Goal: Task Accomplishment & Management: Use online tool/utility

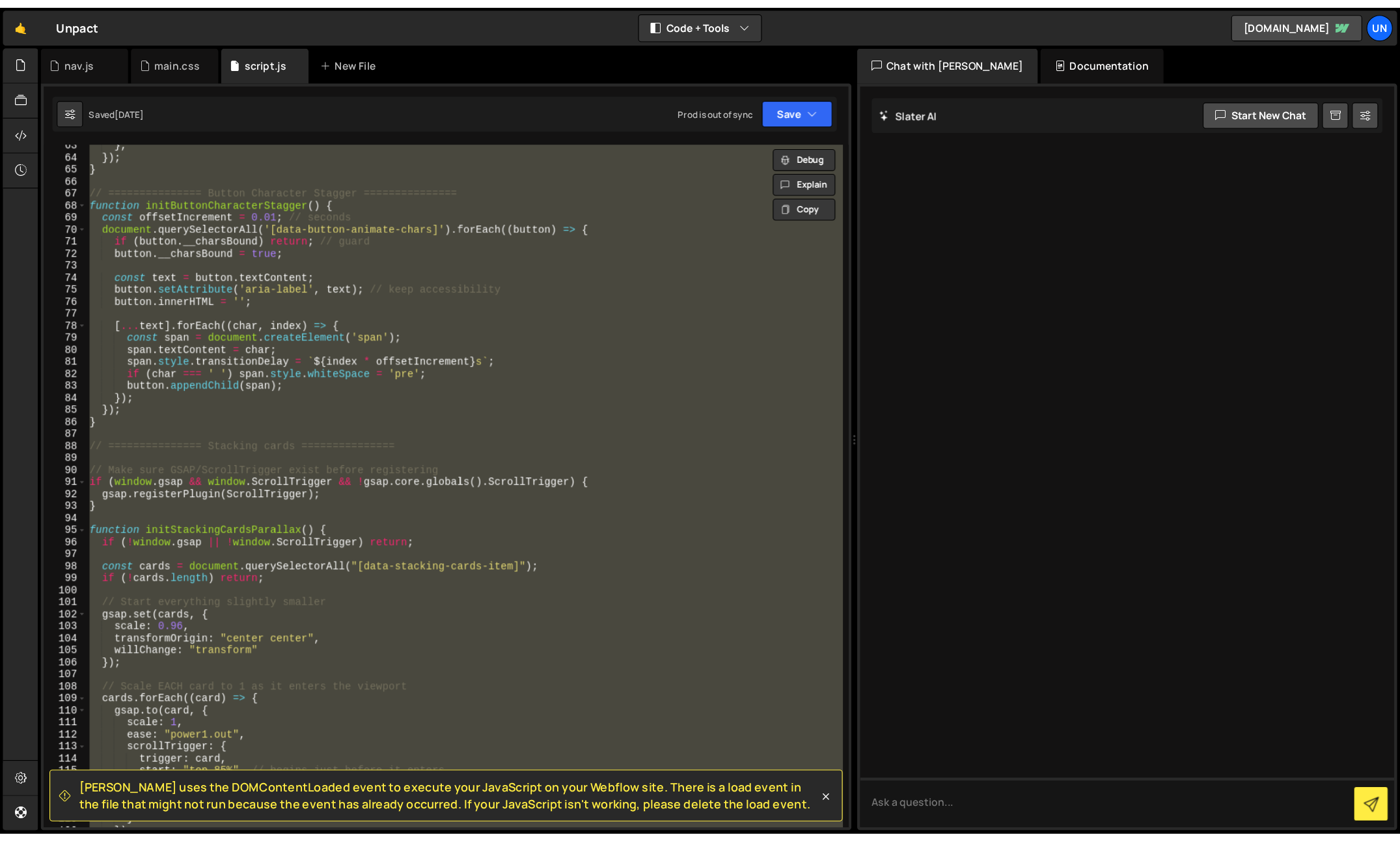
scroll to position [671, 0]
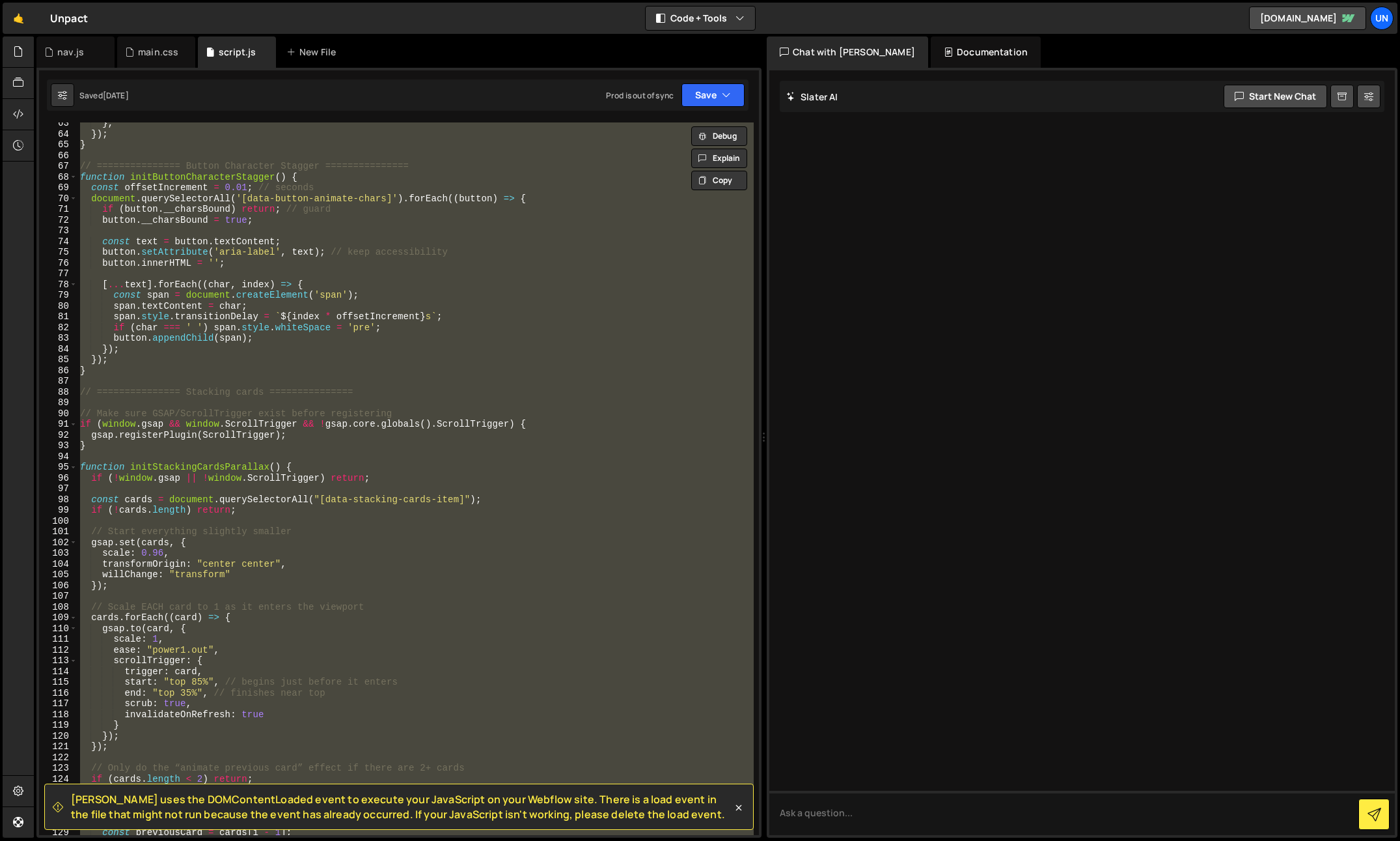
click at [655, 351] on div "} , }) ; } // =============== Button Character Stagger =============== function…" at bounding box center [416, 479] width 677 height 712
type textarea "});"
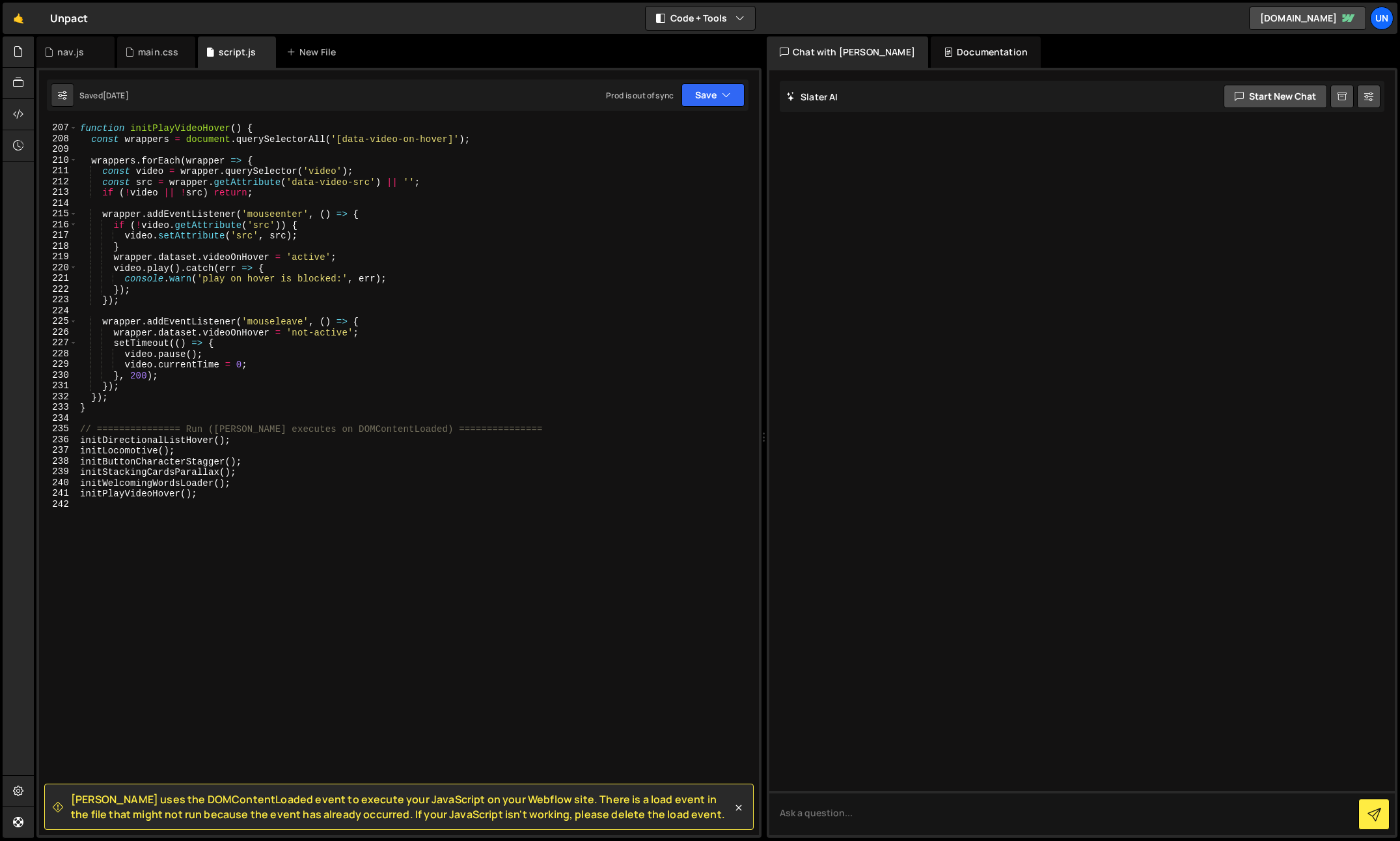
scroll to position [2239, 0]
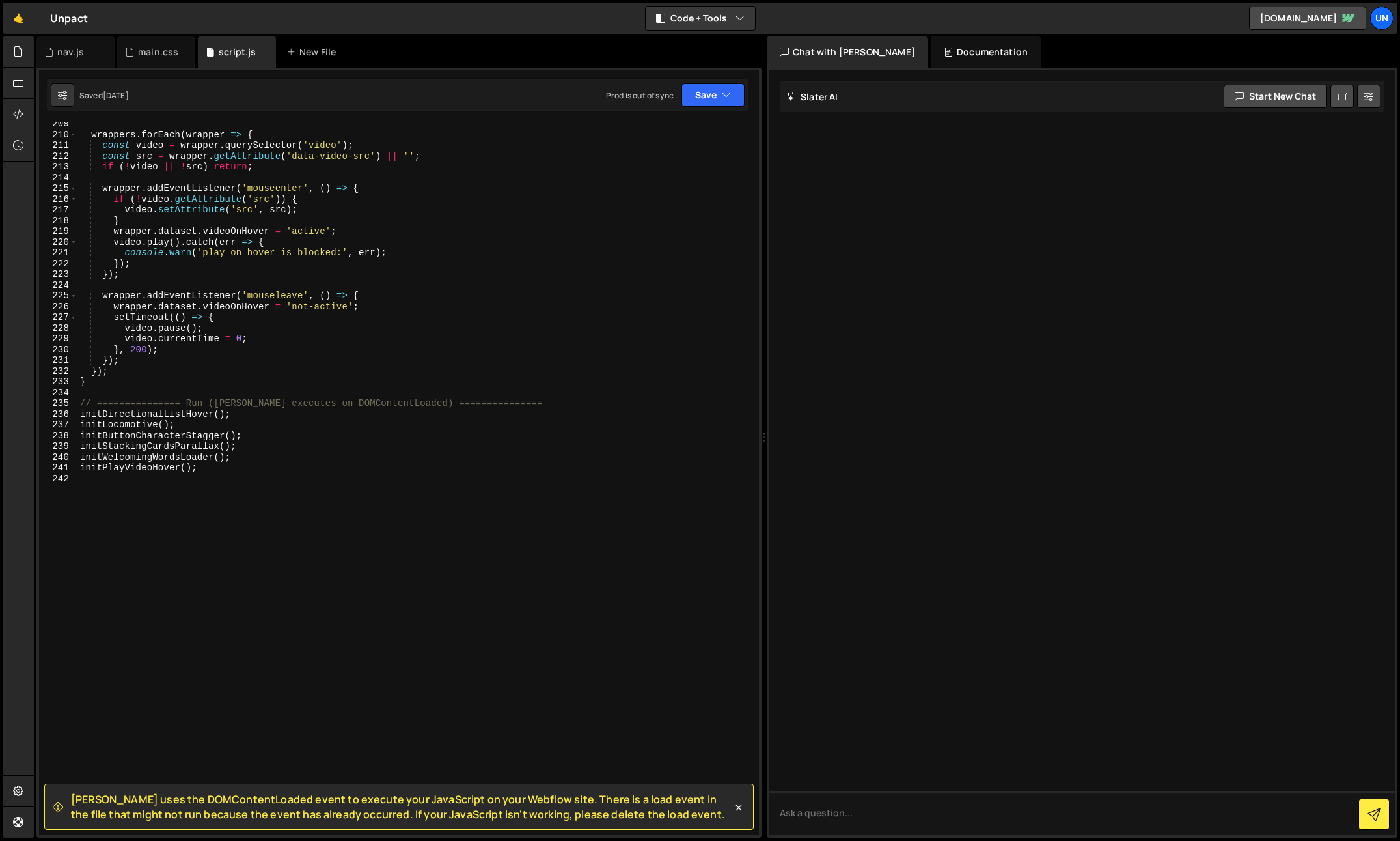
click at [170, 389] on div "wrappers . forEach ( wrapper => { const video = wrapper . querySelector ( 'vide…" at bounding box center [416, 485] width 677 height 734
paste textarea "});"
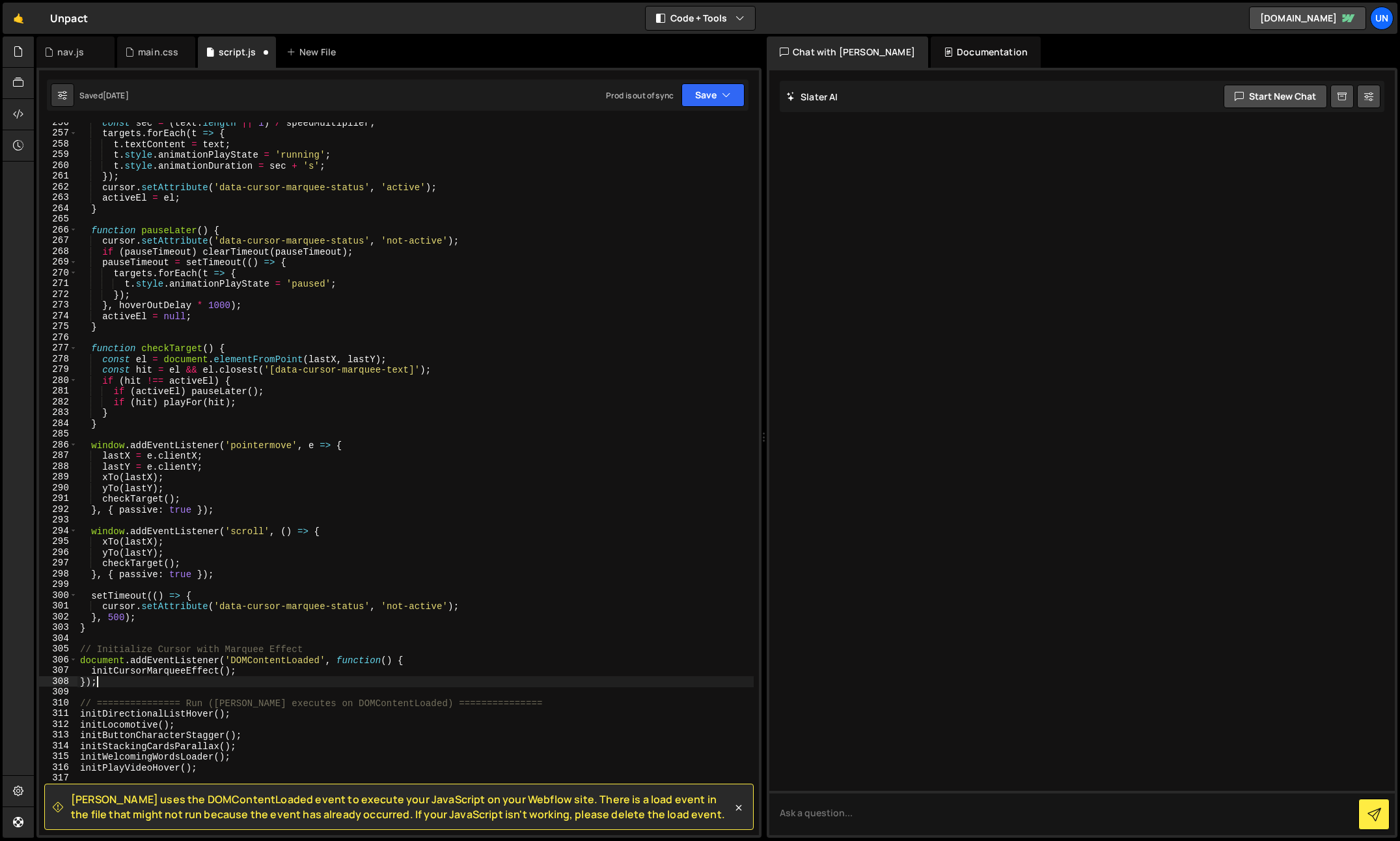
scroll to position [2856, 0]
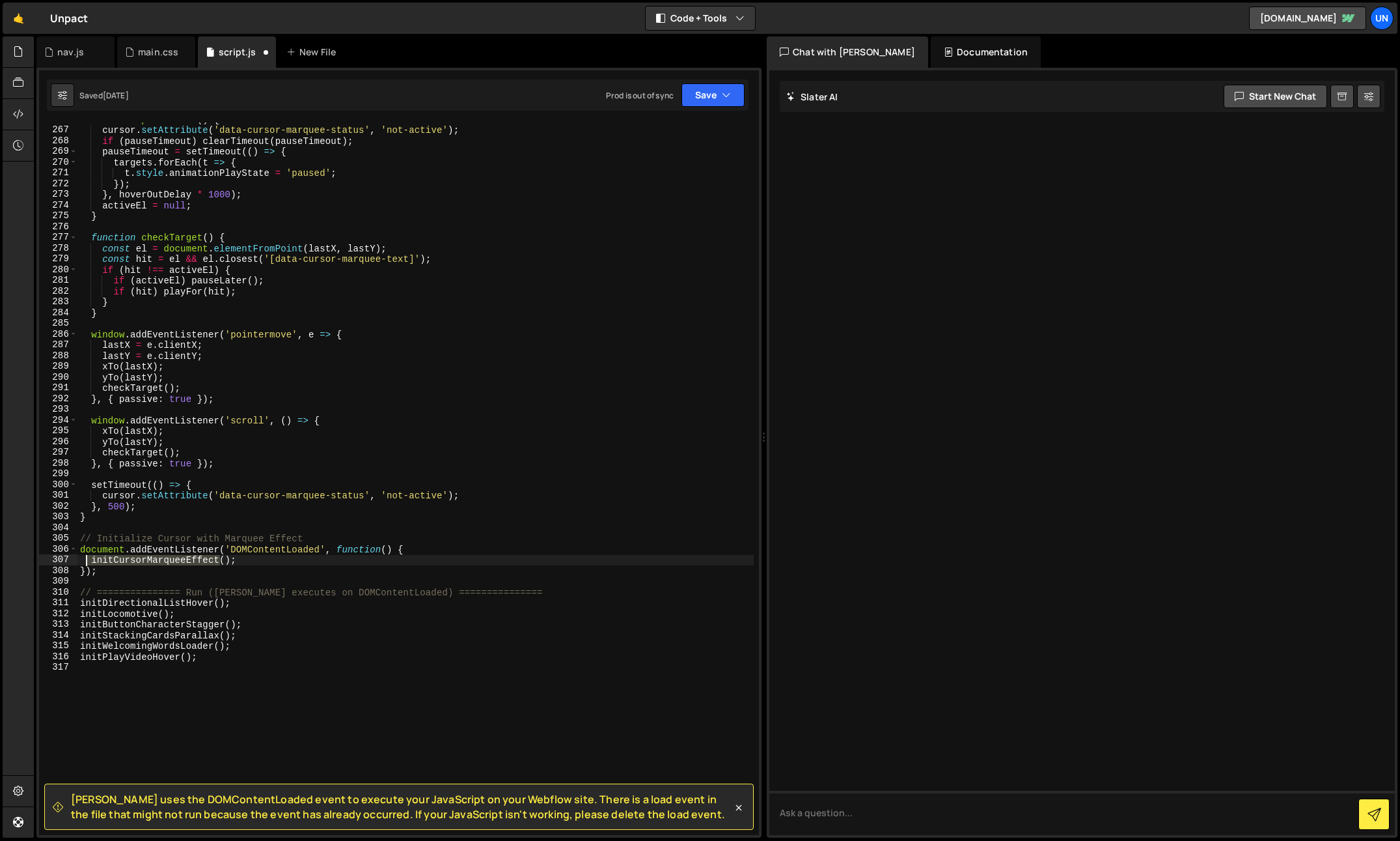
drag, startPoint x: 220, startPoint y: 561, endPoint x: 126, endPoint y: 558, distance: 94.0
click at [85, 556] on div "function pauseLater ( ) { cursor . setAttribute ( 'data-cursor-marquee-status' …" at bounding box center [416, 481] width 677 height 734
type textarea "initCursorMarqueeEffect();"
drag, startPoint x: 247, startPoint y: 562, endPoint x: 85, endPoint y: 562, distance: 162.0
click at [84, 561] on div "function pauseLater ( ) { cursor . setAttribute ( 'data-cursor-marquee-status' …" at bounding box center [416, 481] width 677 height 734
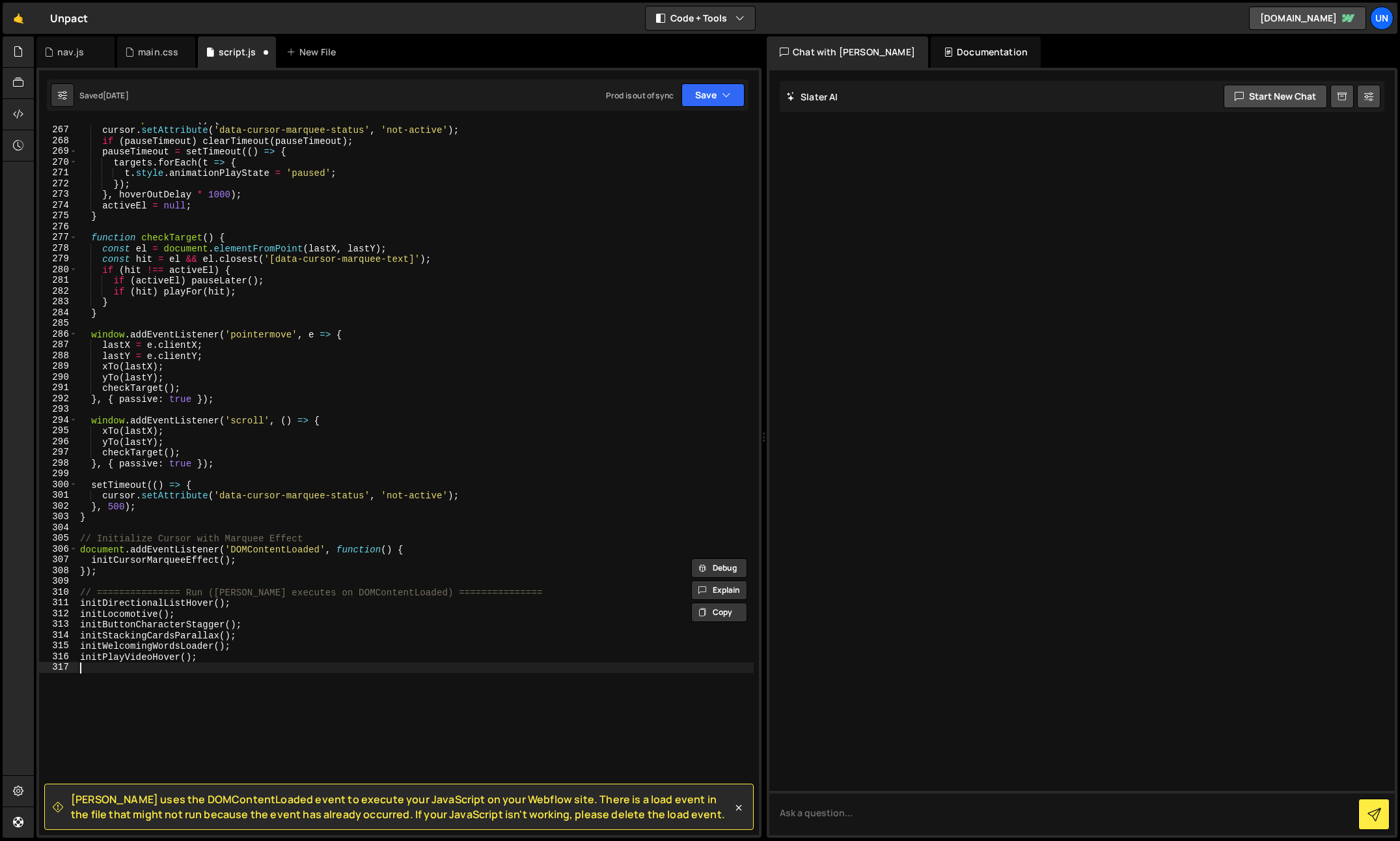
click at [220, 663] on div "function pauseLater ( ) { cursor . setAttribute ( 'data-cursor-marquee-status' …" at bounding box center [416, 481] width 677 height 734
paste textarea "initCursorMarqueeEffect();"
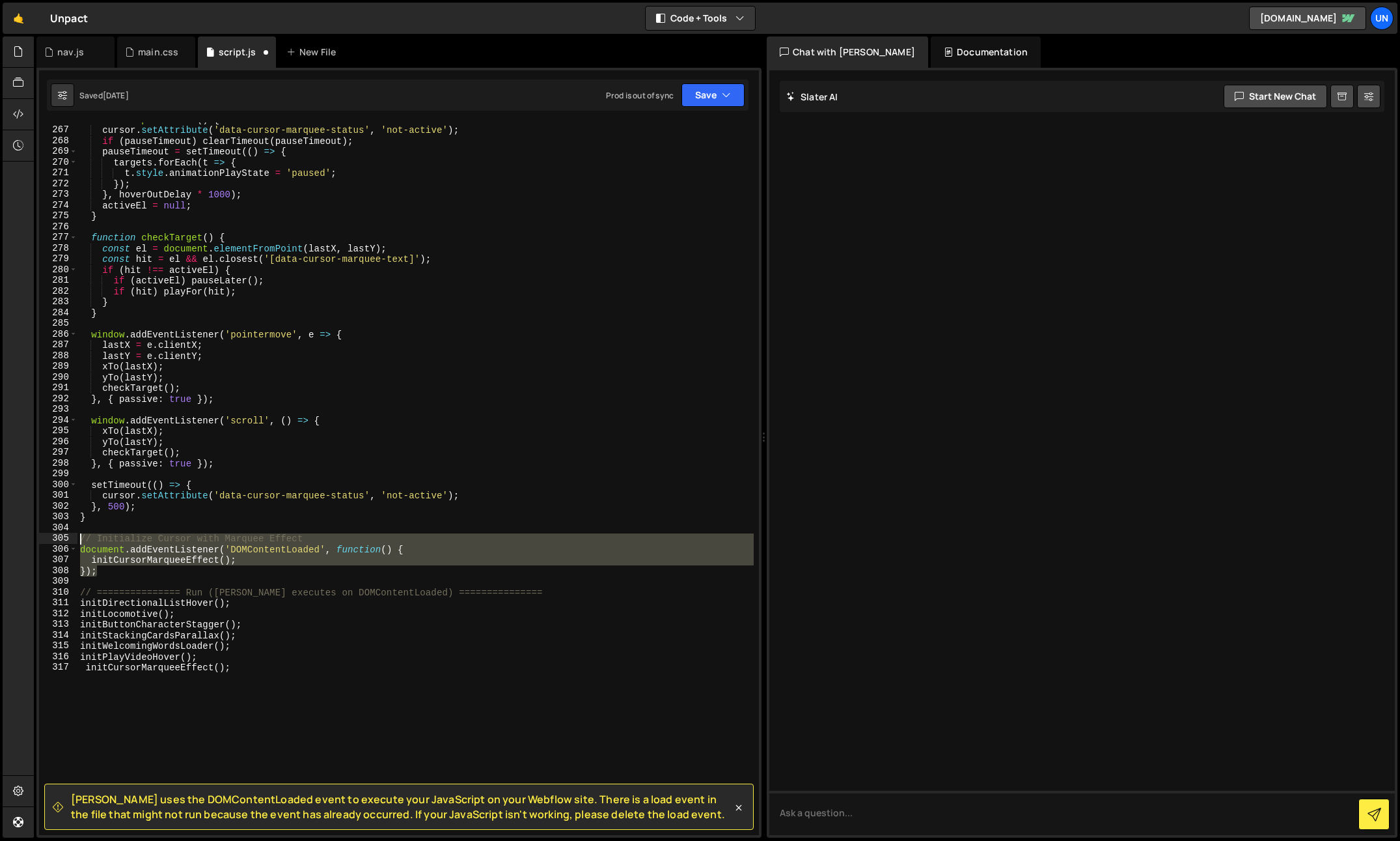
drag, startPoint x: 105, startPoint y: 572, endPoint x: 80, endPoint y: 536, distance: 43.8
click at [80, 536] on div "function pauseLater ( ) { cursor . setAttribute ( 'data-cursor-marquee-status' …" at bounding box center [416, 481] width 677 height 734
type textarea "// Initialize Cursor with Marquee Effect document.addEventListener('DOMContentL…"
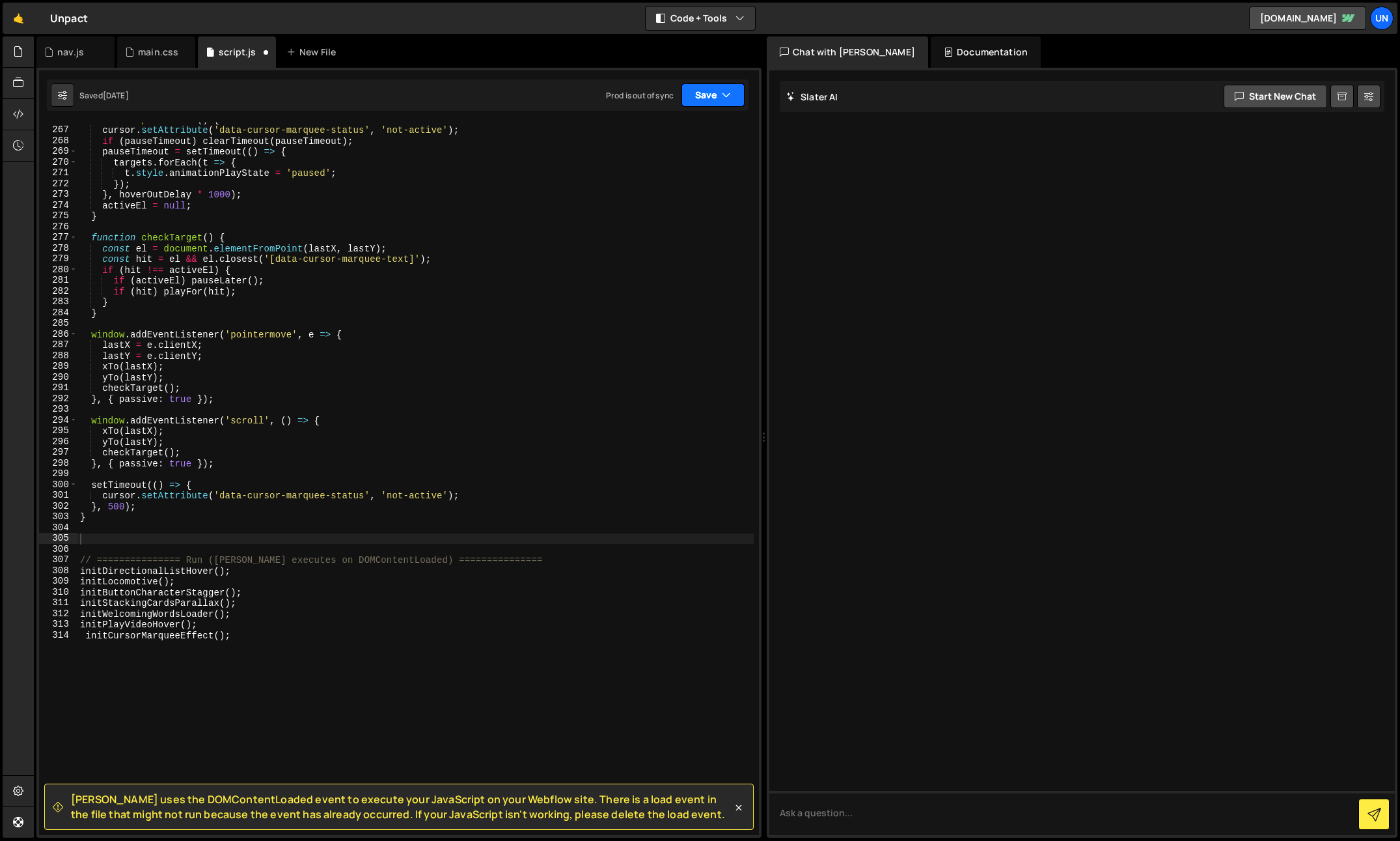
click at [697, 101] on button "Save" at bounding box center [713, 95] width 63 height 24
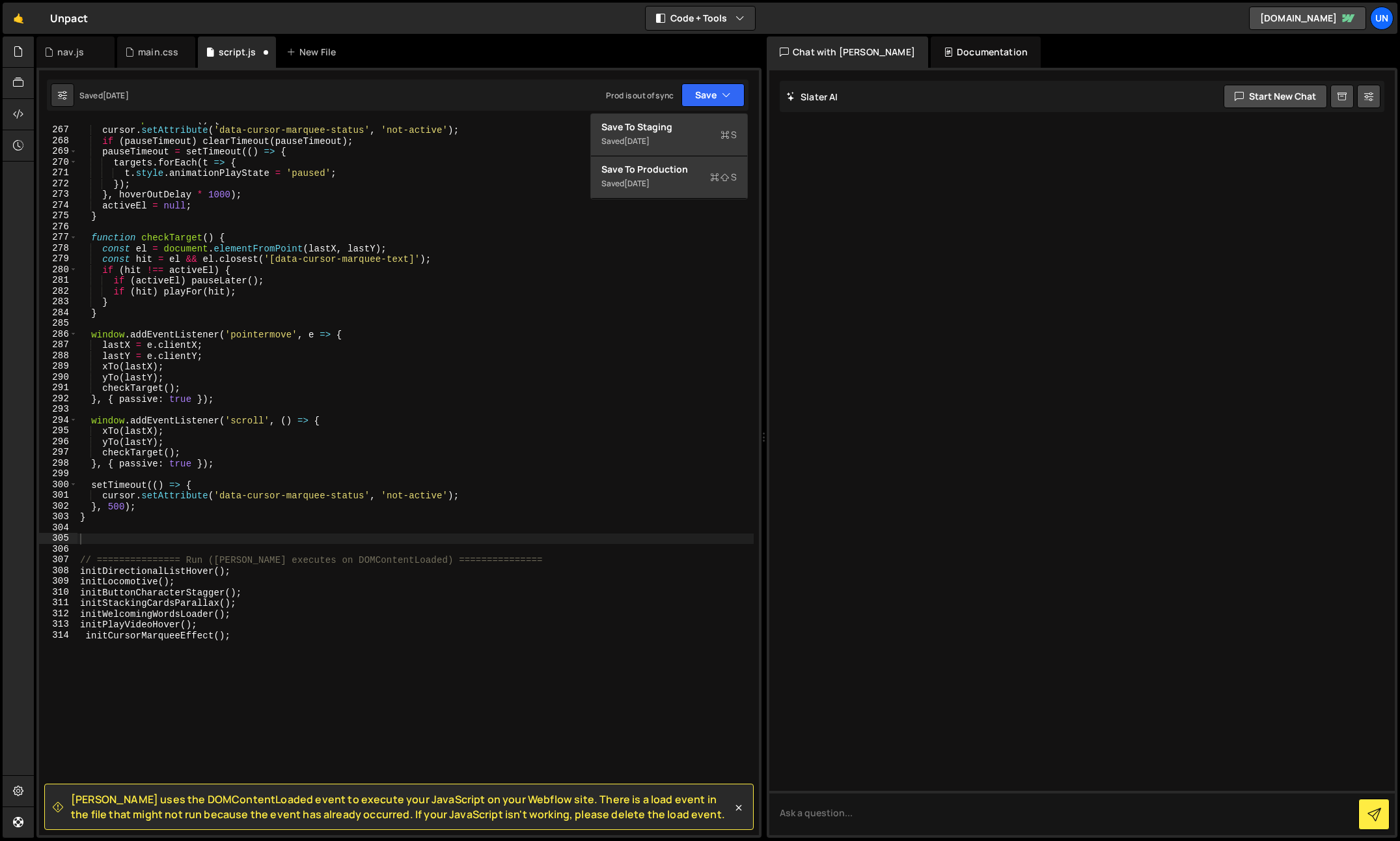
type textarea "yTo(lastY);"
click at [557, 440] on div "function pauseLater ( ) { cursor . setAttribute ( 'data-cursor-marquee-status' …" at bounding box center [416, 481] width 677 height 734
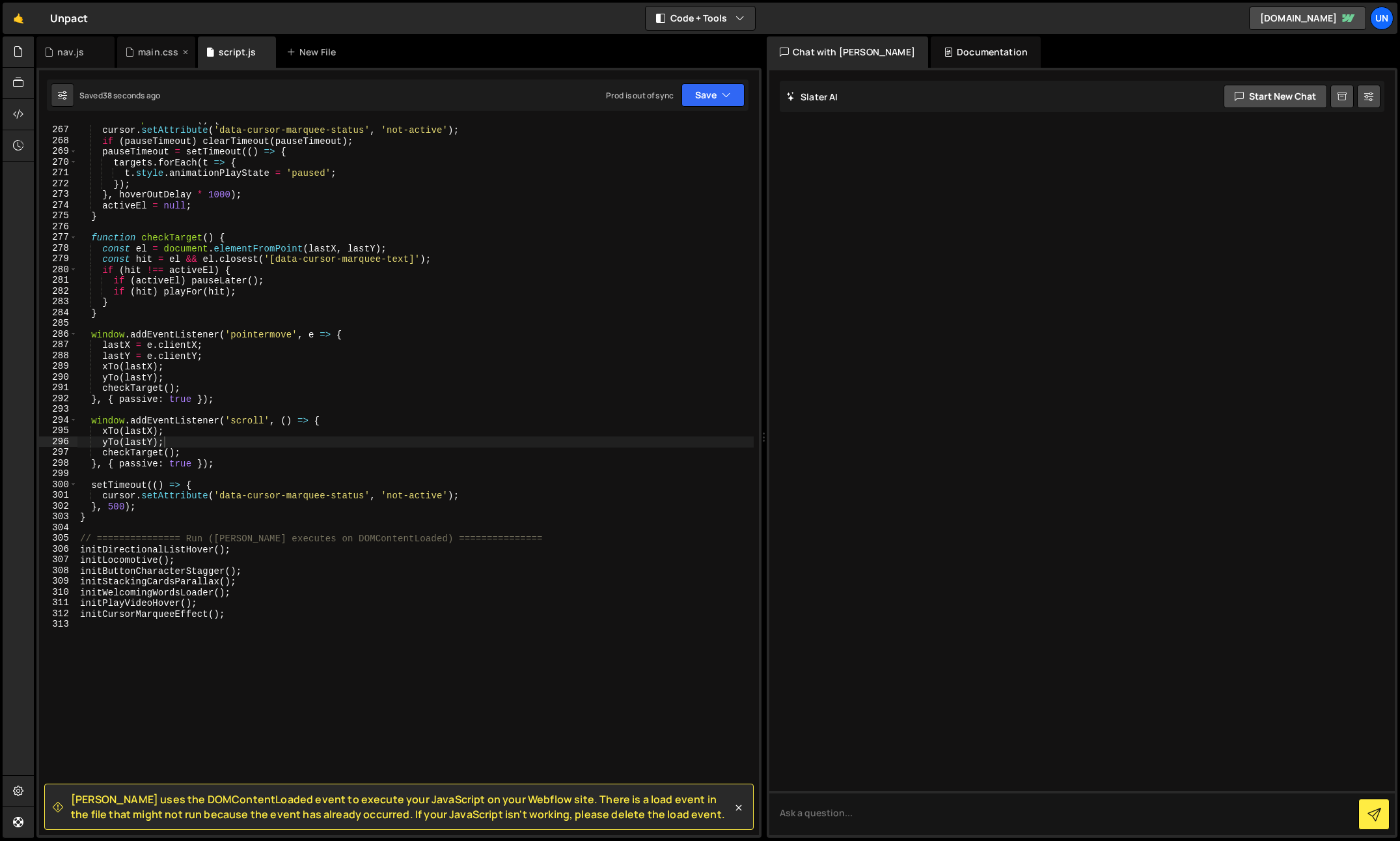
click at [139, 55] on div "main.css" at bounding box center [158, 52] width 41 height 13
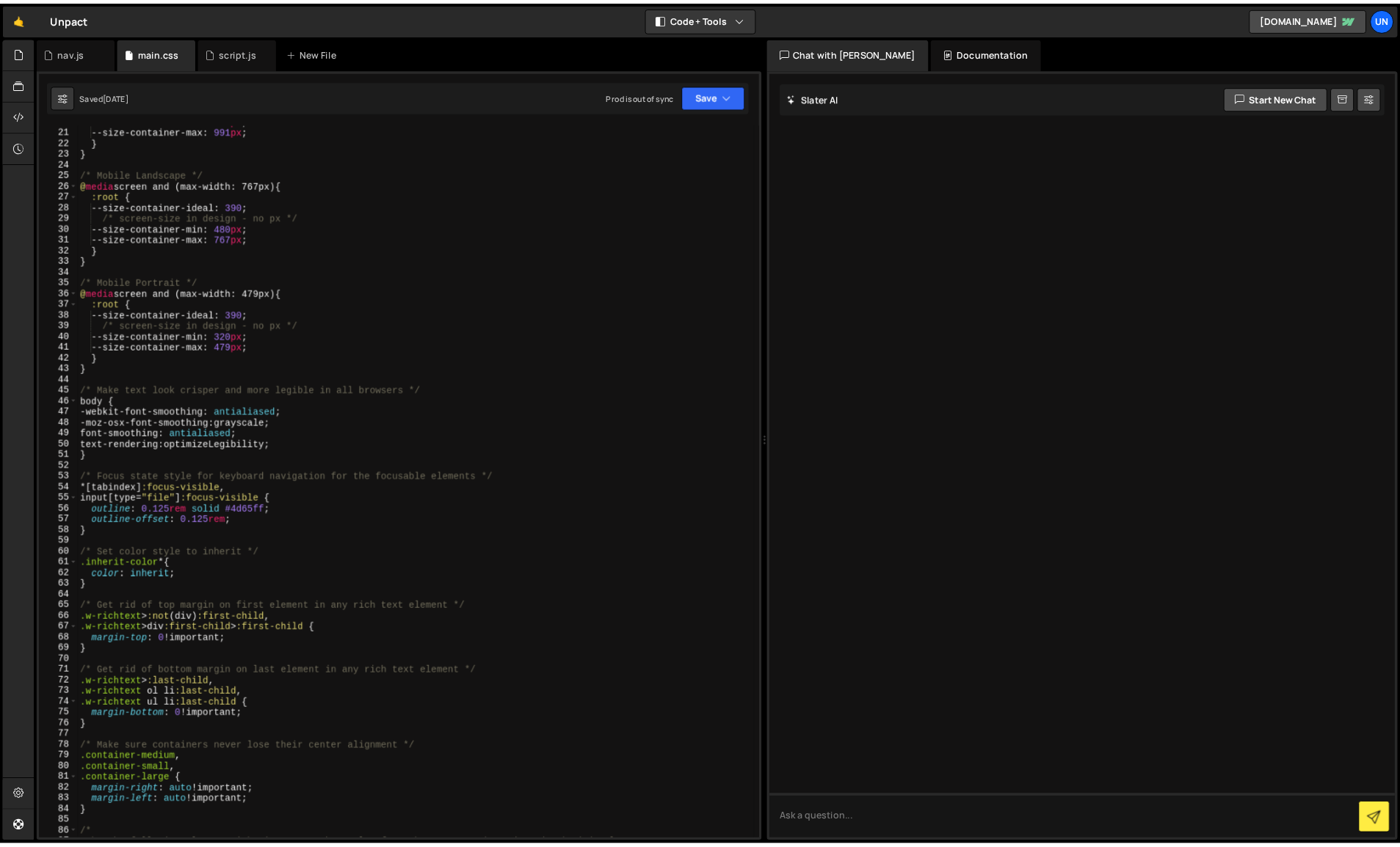
scroll to position [0, 0]
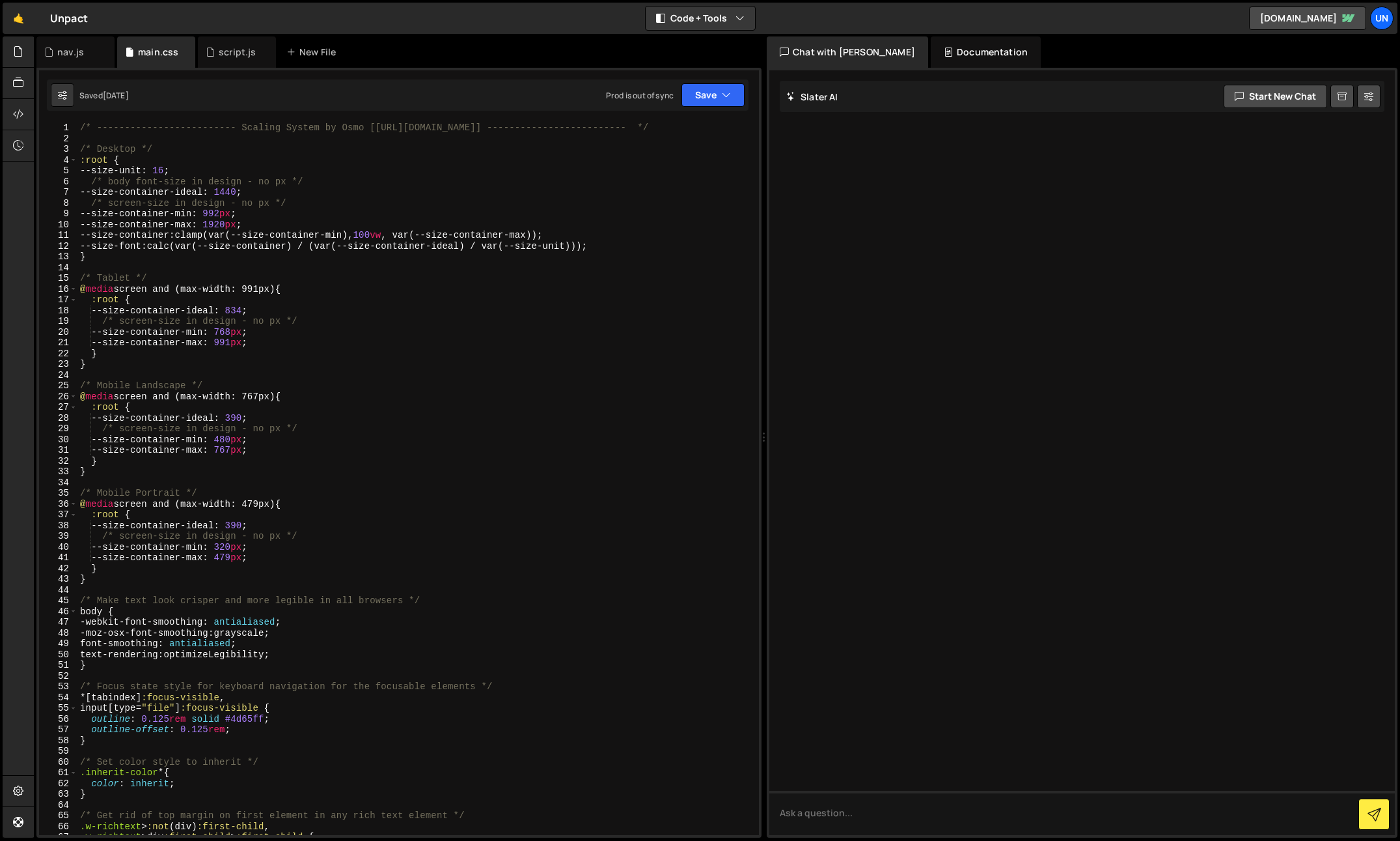
click at [121, 134] on div "/* ------------------------- Scaling System by Osmo [[URL][DOMAIN_NAME]] ------…" at bounding box center [416, 489] width 677 height 734
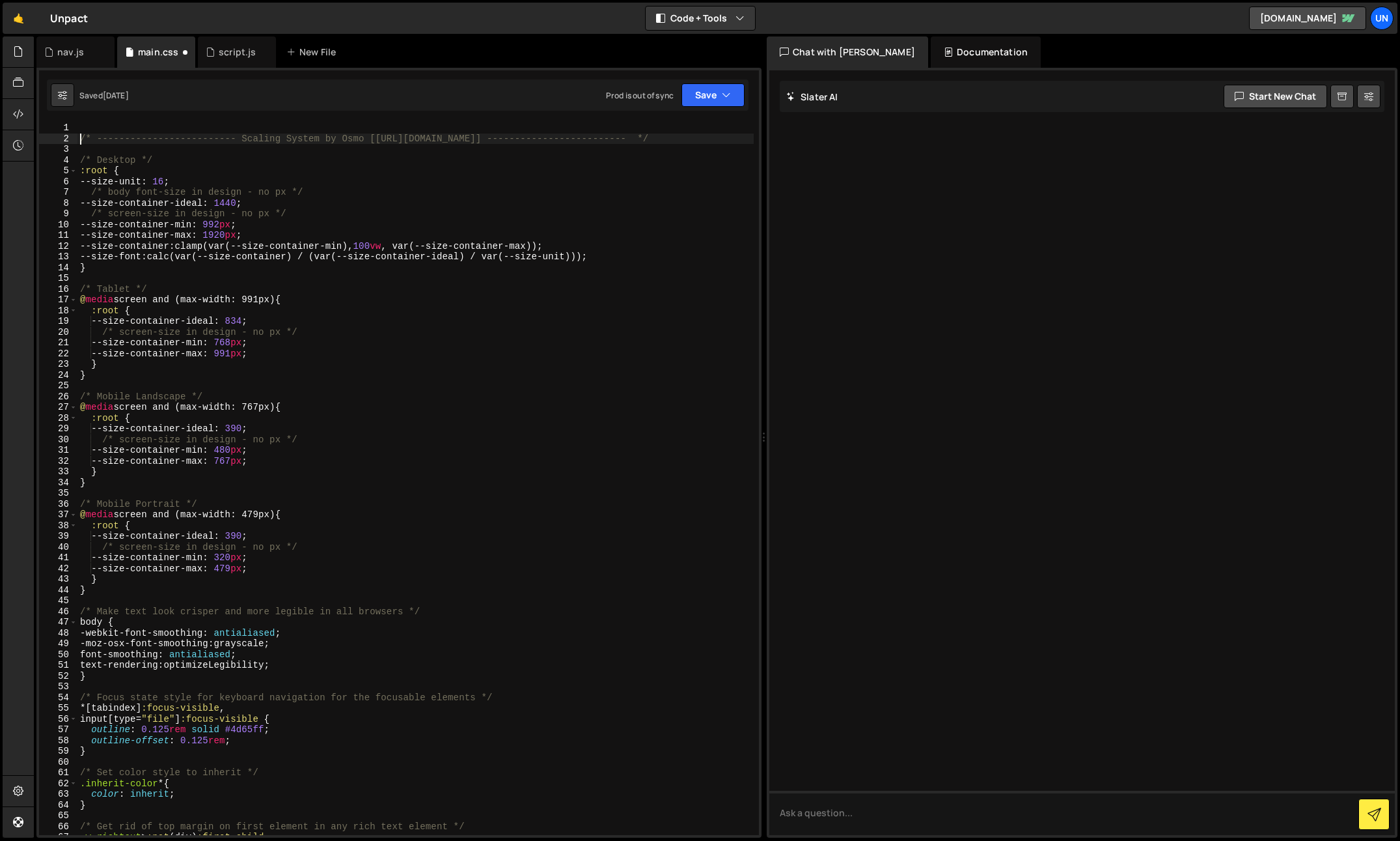
type textarea "/* ------------------------- Scaling System by Osmo [[URL][DOMAIN_NAME]] ------…"
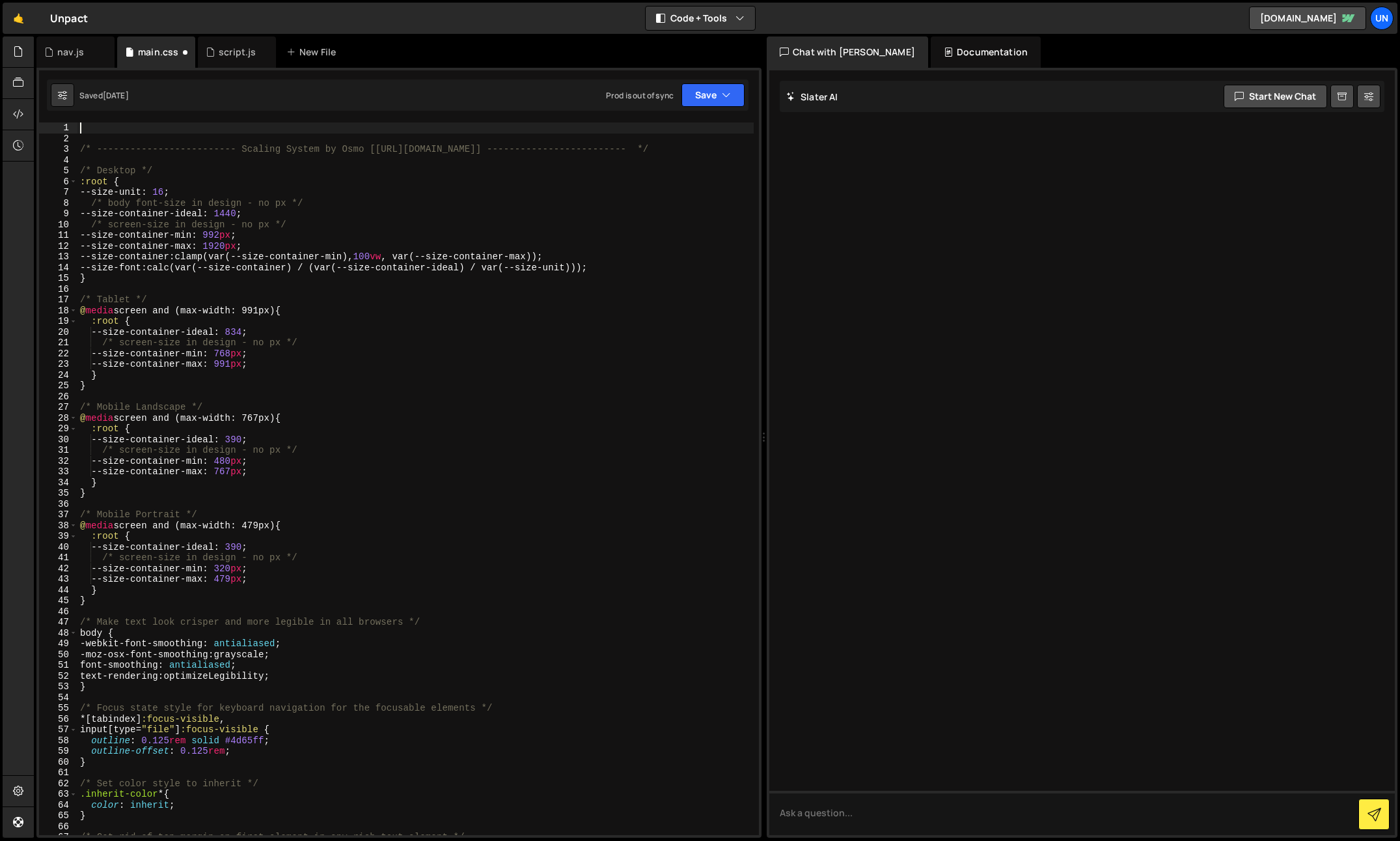
paste textarea "}"
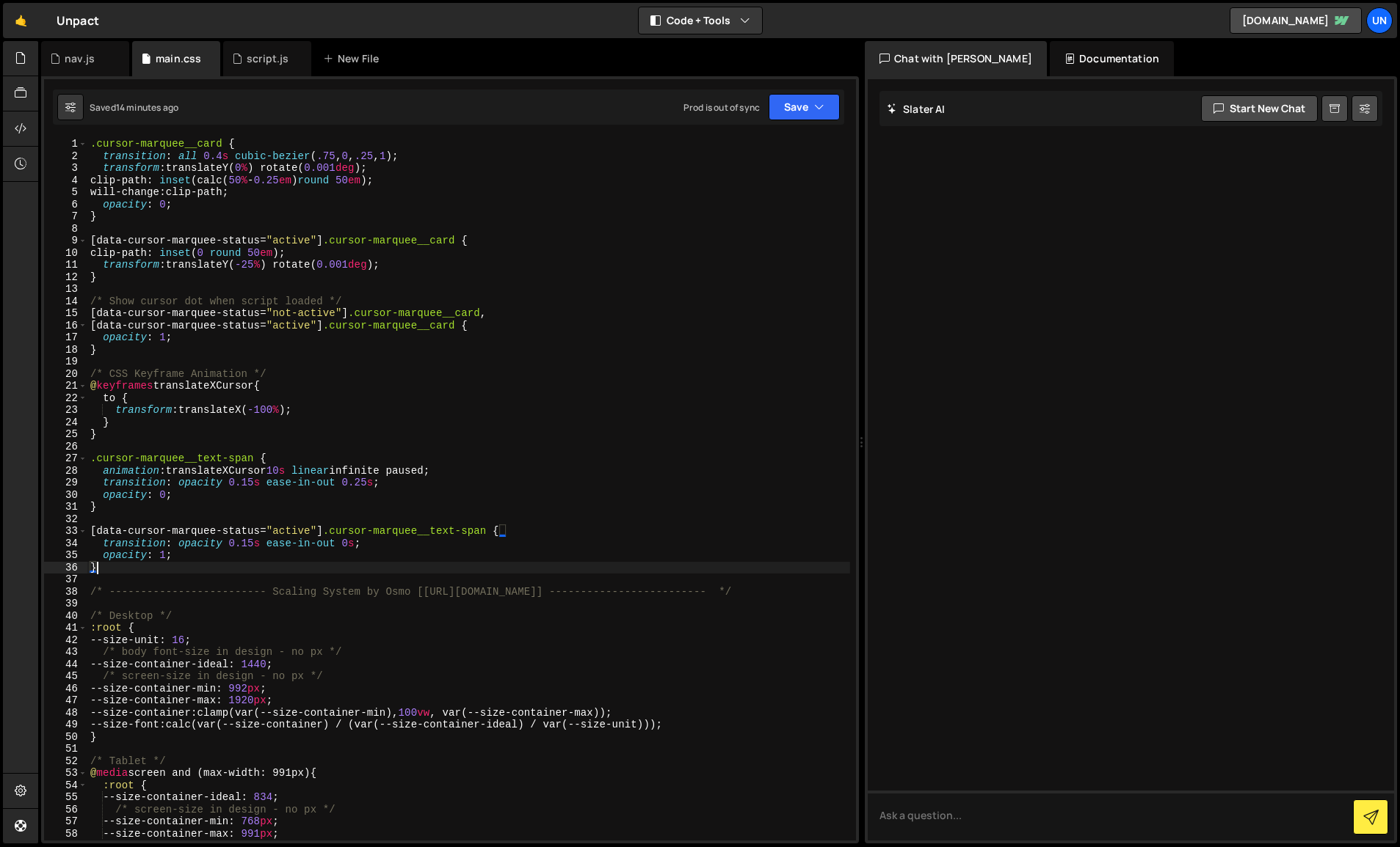
click at [512, 335] on div ".cursor-marquee__card { transition : all 0.4 s cubic-bezier ( .75 , 0 , .25 , 1…" at bounding box center [469, 502] width 763 height 727
type textarea "opacity: 1;"
click at [268, 73] on div "script.js" at bounding box center [267, 58] width 88 height 35
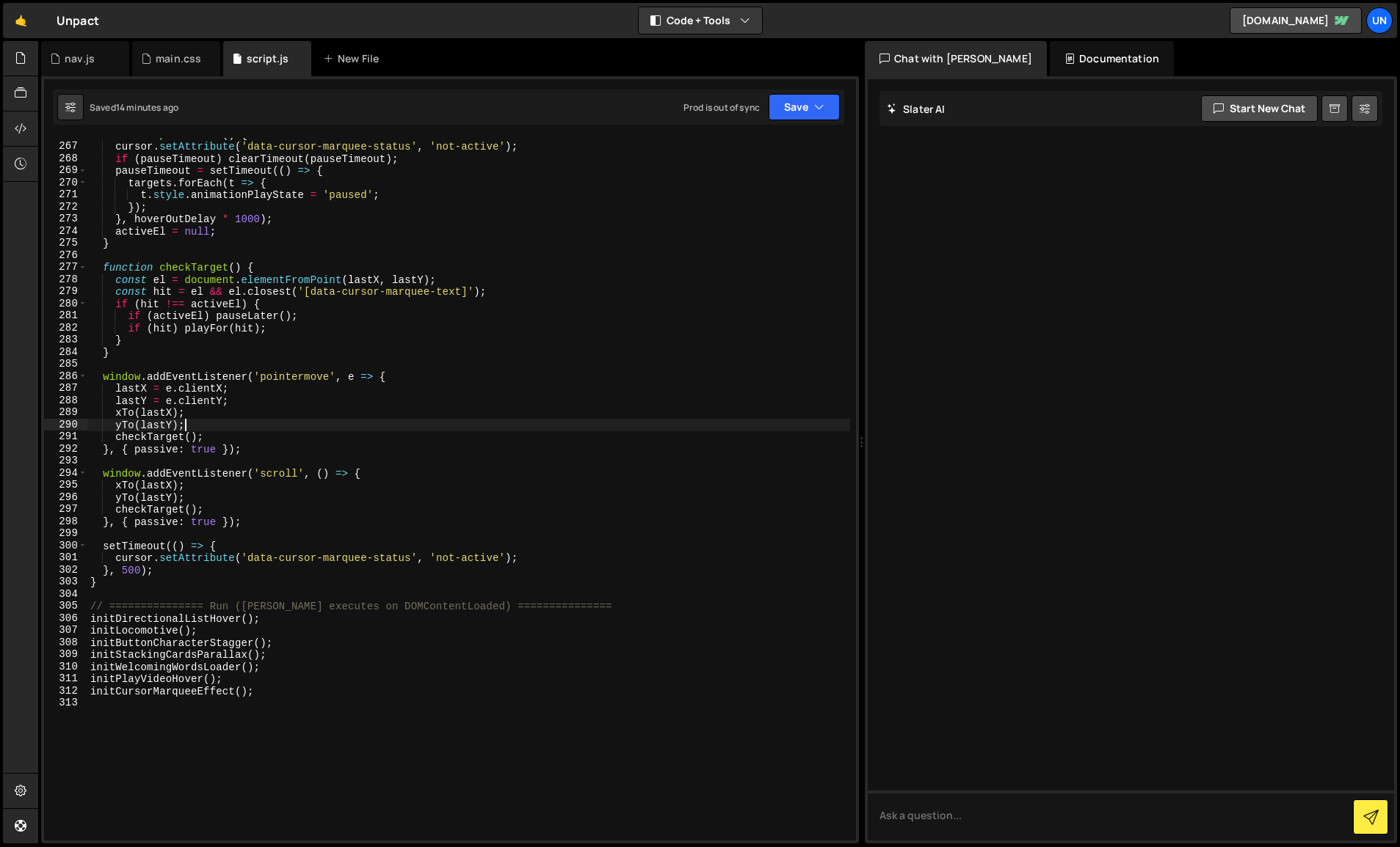
click at [402, 424] on div "function pauseLater ( ) { cursor . setAttribute ( 'data-cursor-marquee-status' …" at bounding box center [469, 492] width 763 height 727
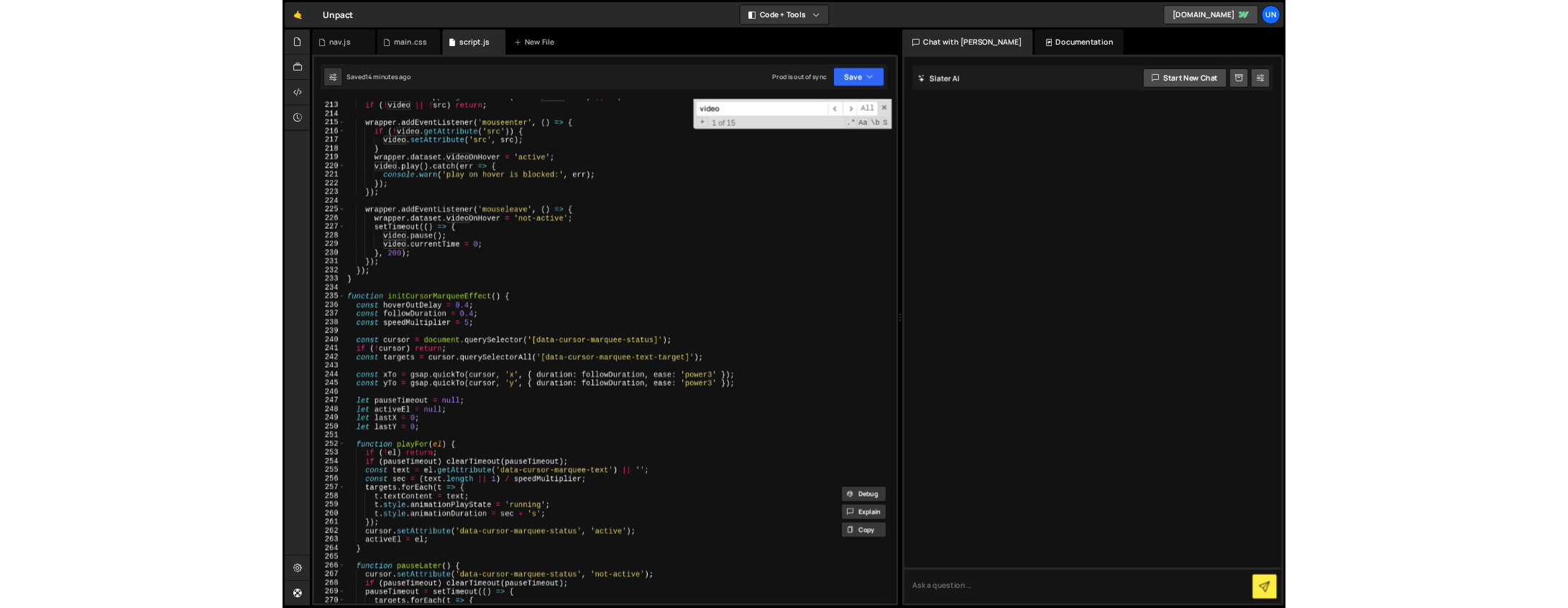
scroll to position [2542, 0]
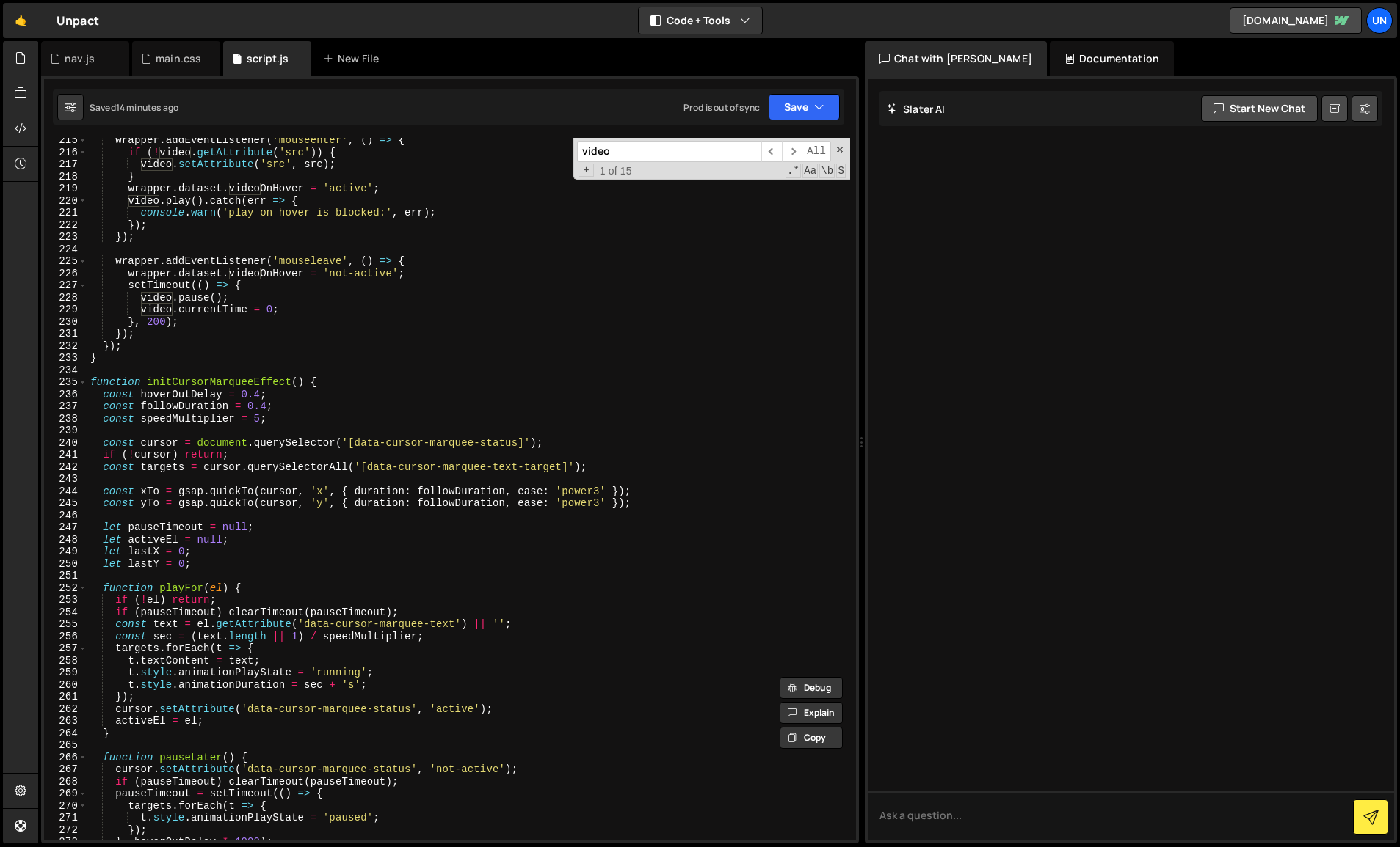
type input "video"
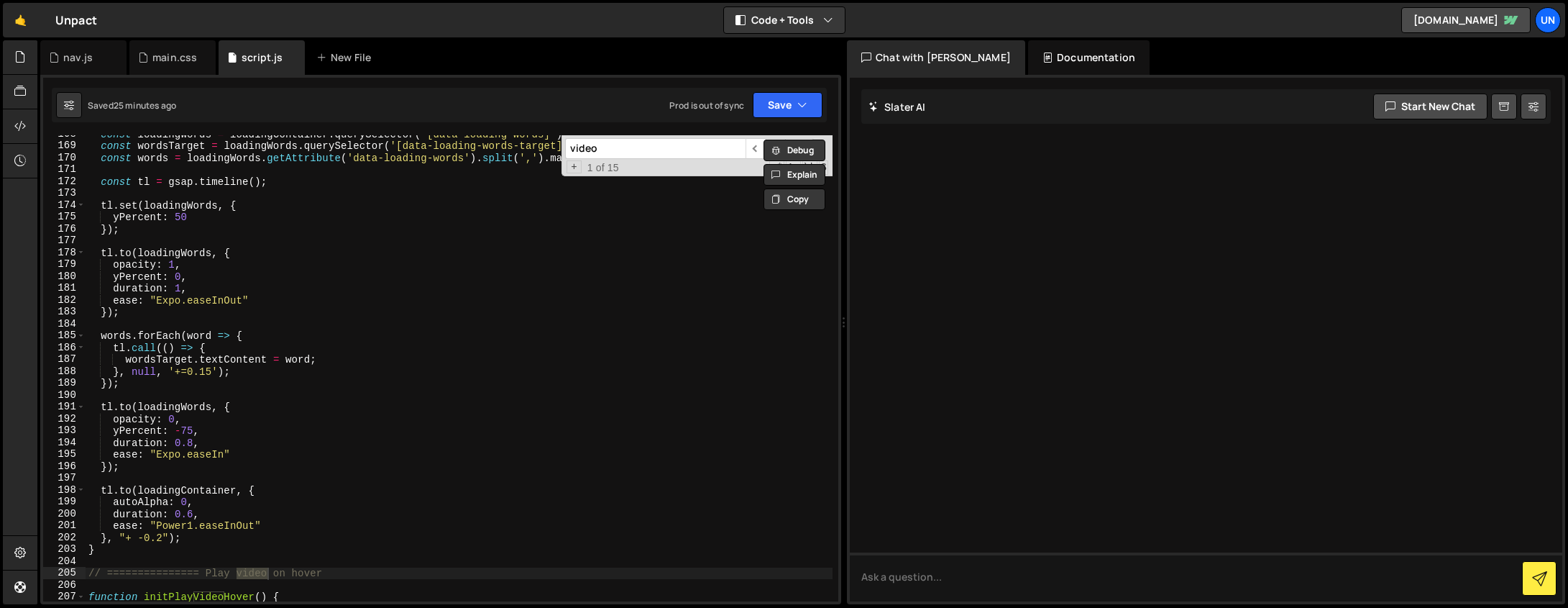
scroll to position [1990, 0]
click at [433, 331] on div "const loadingWords = loadingContainer . querySelector ( '[data-loading-words]' …" at bounding box center [460, 373] width 747 height 490
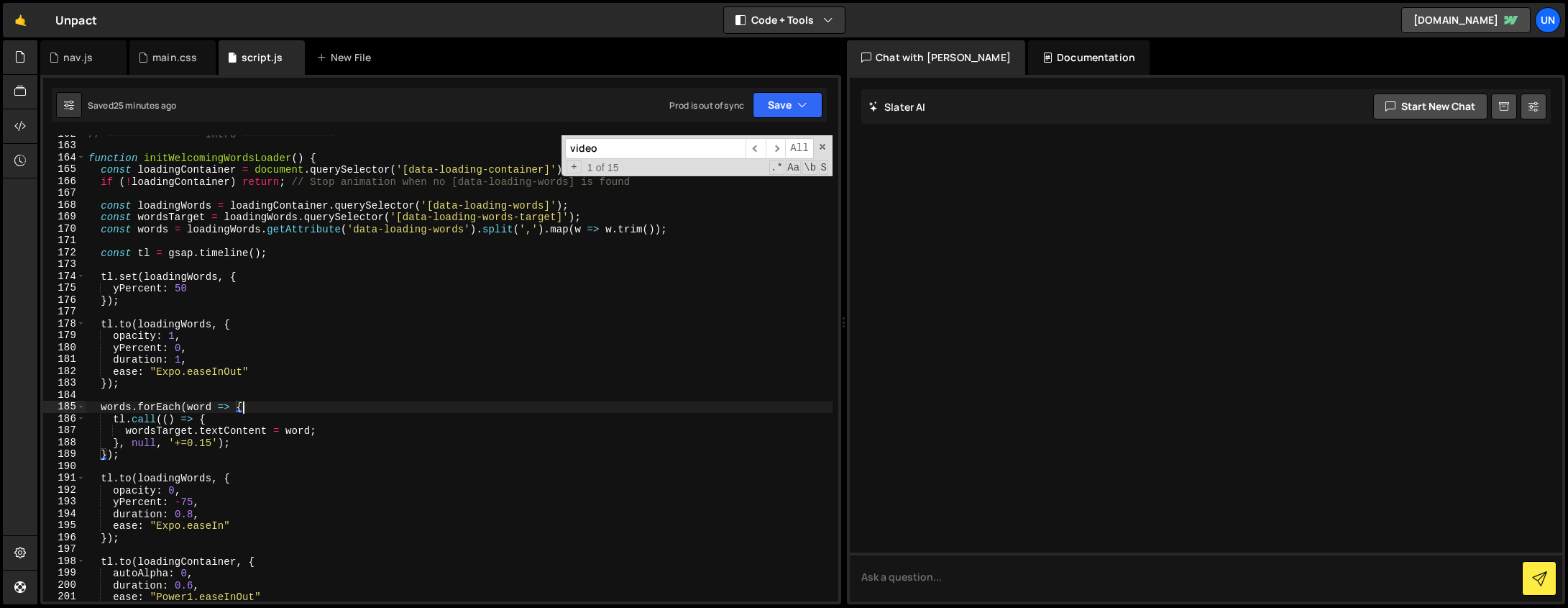
scroll to position [1919, 0]
click at [824, 146] on span at bounding box center [823, 146] width 10 height 10
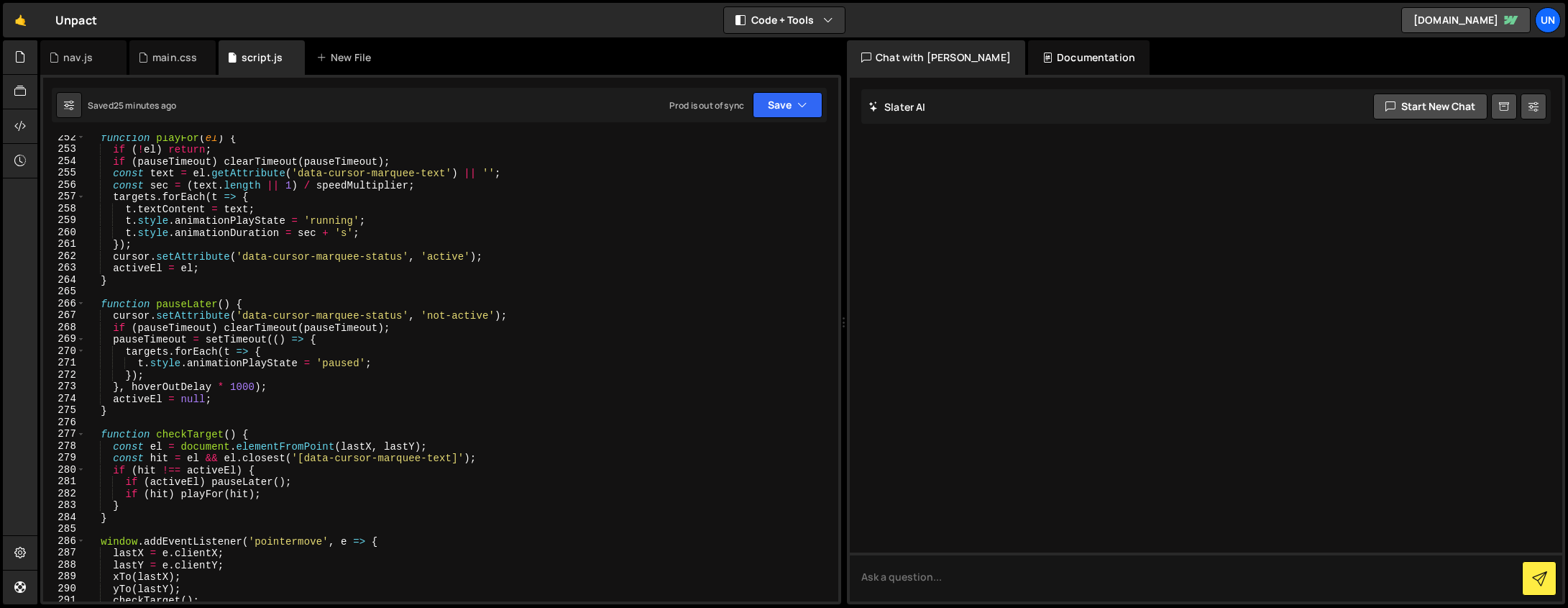
scroll to position [2980, 0]
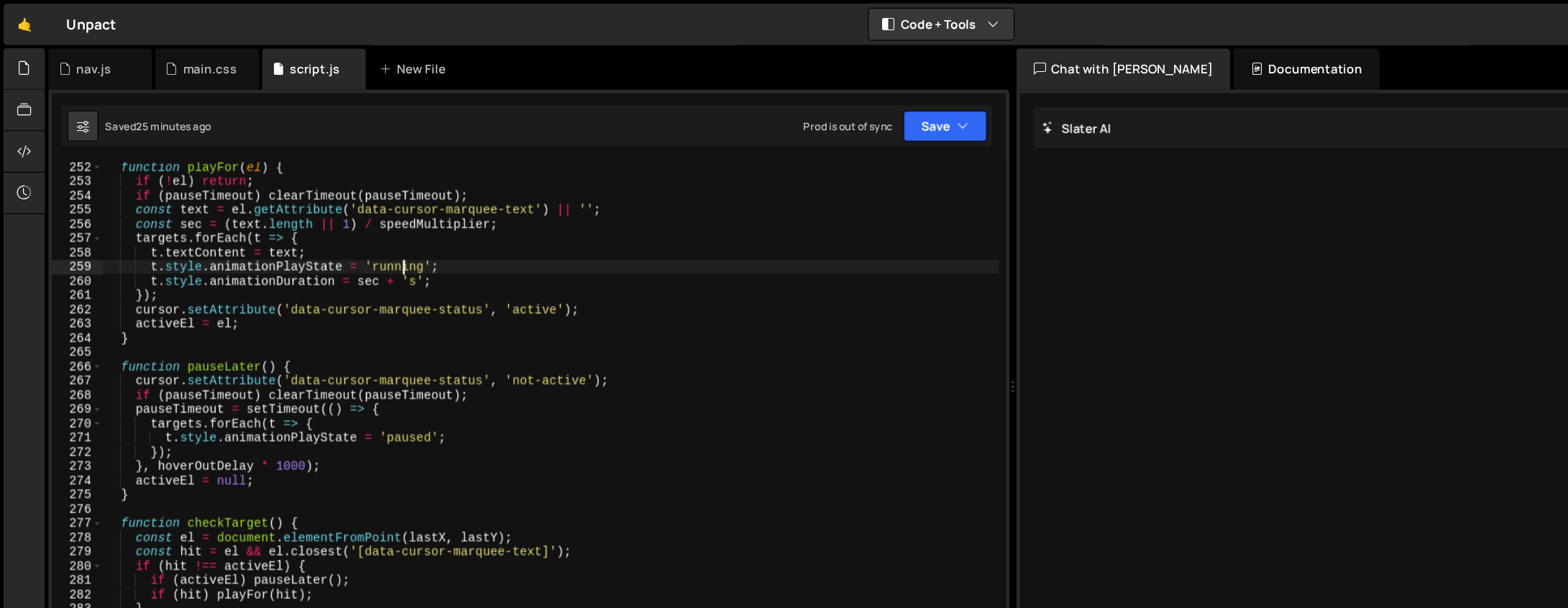
click at [338, 218] on div "function playFor ( el ) { if ( ! el ) return ; if ( pauseTimeout ) clearTimeout…" at bounding box center [460, 378] width 747 height 490
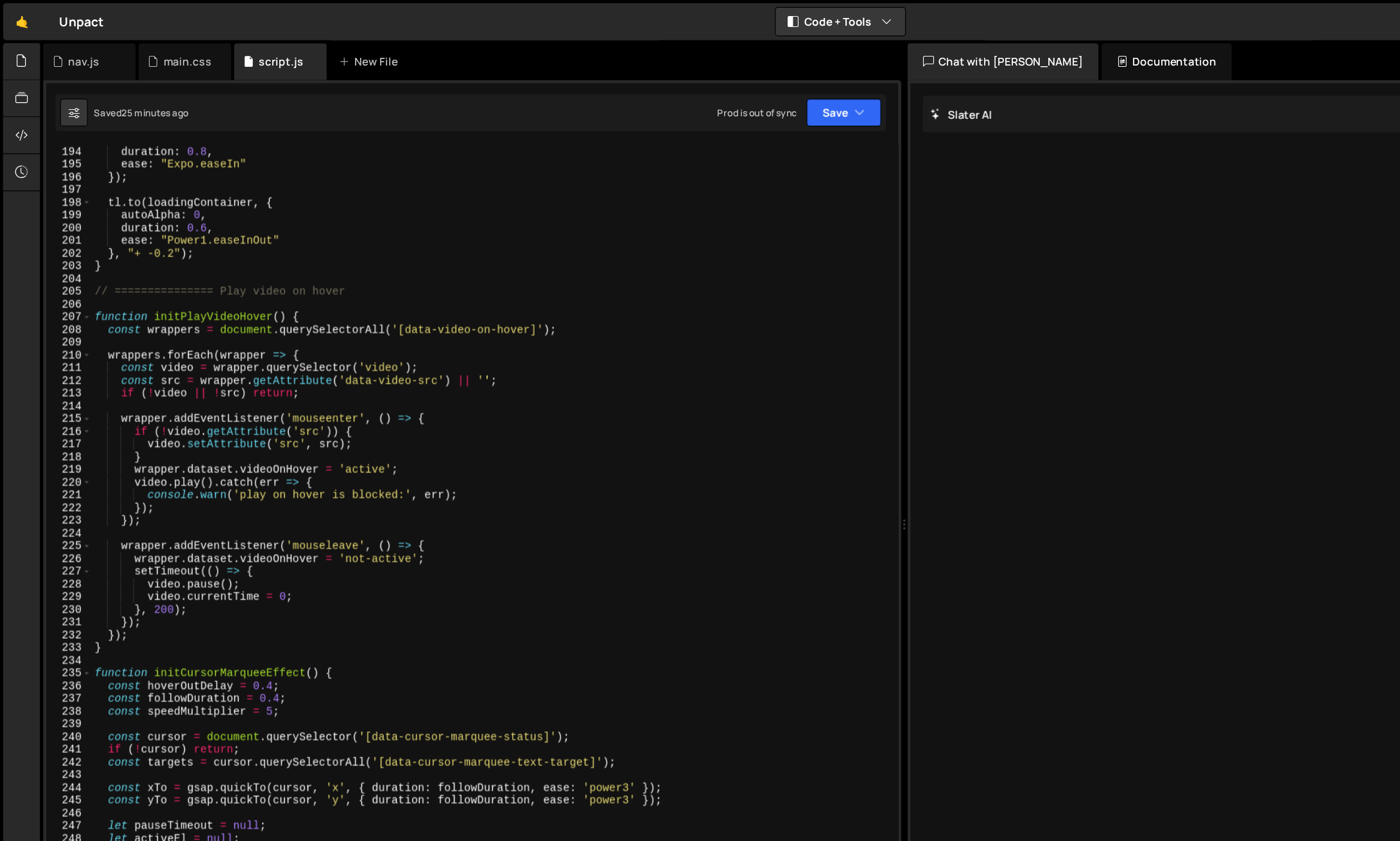
scroll to position [2045, 0]
click at [105, 542] on div "yPercent : - 75 , duration : 0.8 , ease : "Expo.easeIn" }) ; tl . to ( loadingC…" at bounding box center [410, 478] width 667 height 736
type textarea "}"
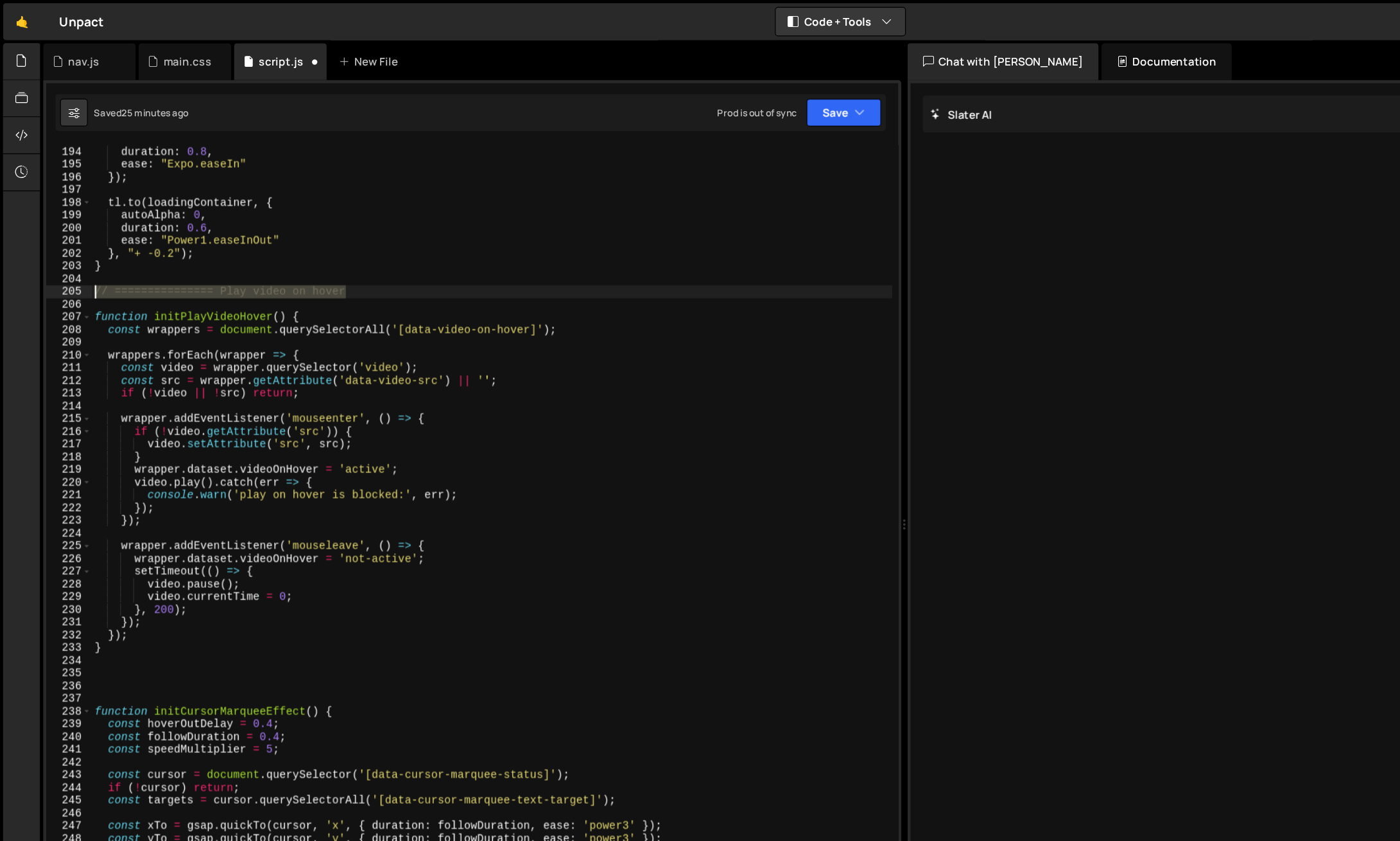
drag, startPoint x: 260, startPoint y: 241, endPoint x: 71, endPoint y: 241, distance: 189.0
click at [71, 241] on div "193 194 195 196 197 198 199 200 201 202 203 204 205 206 207 208 209 210 211 212…" at bounding box center [393, 478] width 710 height 715
type textarea "// =============== Play video on hover"
click at [100, 570] on div "yPercent : - 75 , duration : 0.8 , ease : "Expo.easeIn" }) ; tl . to ( loadingC…" at bounding box center [410, 478] width 667 height 736
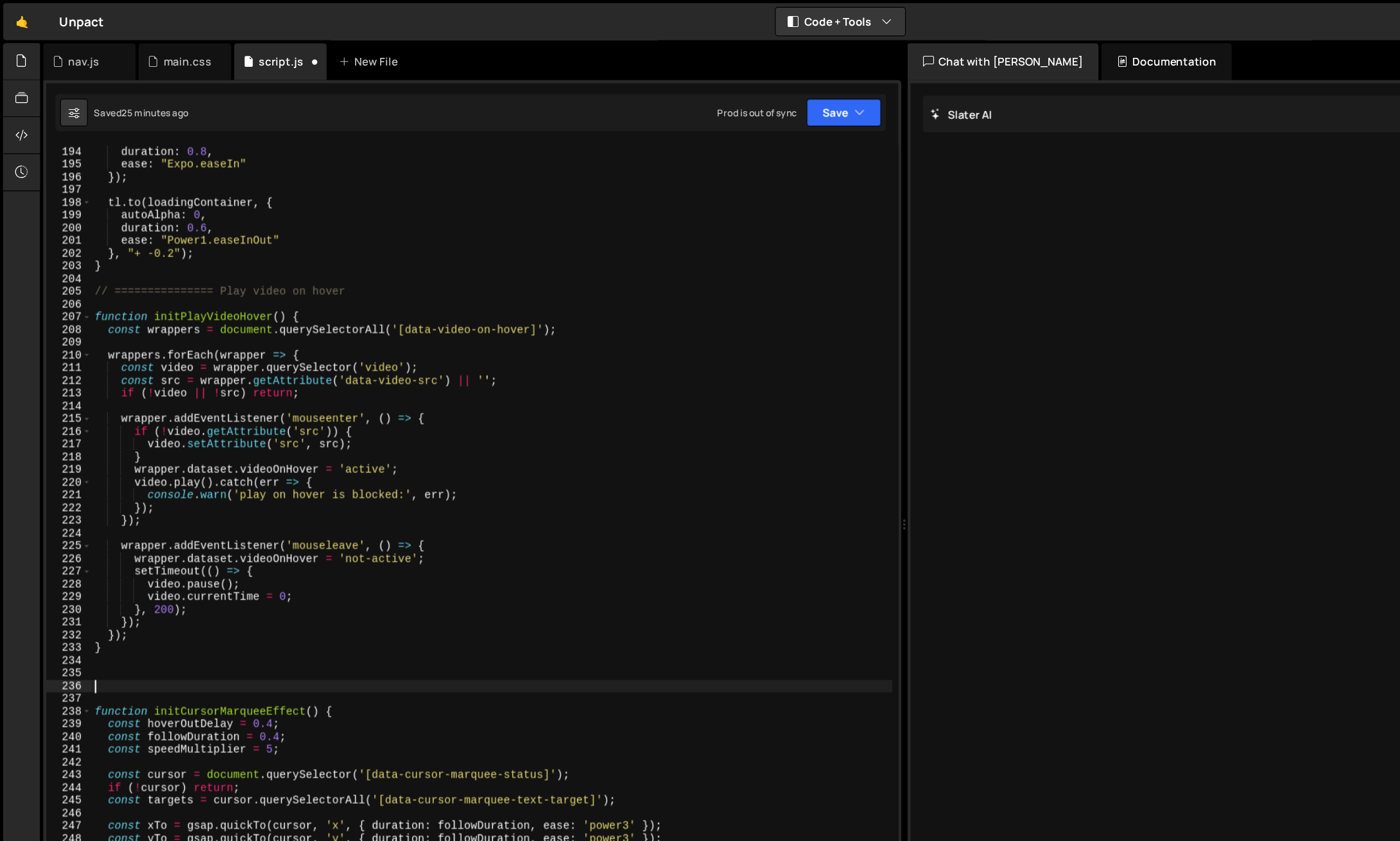
paste textarea "// =============== Play video on hover"
drag, startPoint x: 185, startPoint y: 570, endPoint x: 360, endPoint y: 575, distance: 175.1
click at [360, 575] on div "yPercent : - 75 , duration : 0.8 , ease : "Expo.easeIn" }) ; tl . to ( loadingC…" at bounding box center [410, 478] width 667 height 736
click at [389, 506] on div "yPercent : - 75 , duration : 0.8 , ease : "Expo.easeIn" }) ; tl . to ( loadingC…" at bounding box center [410, 478] width 667 height 736
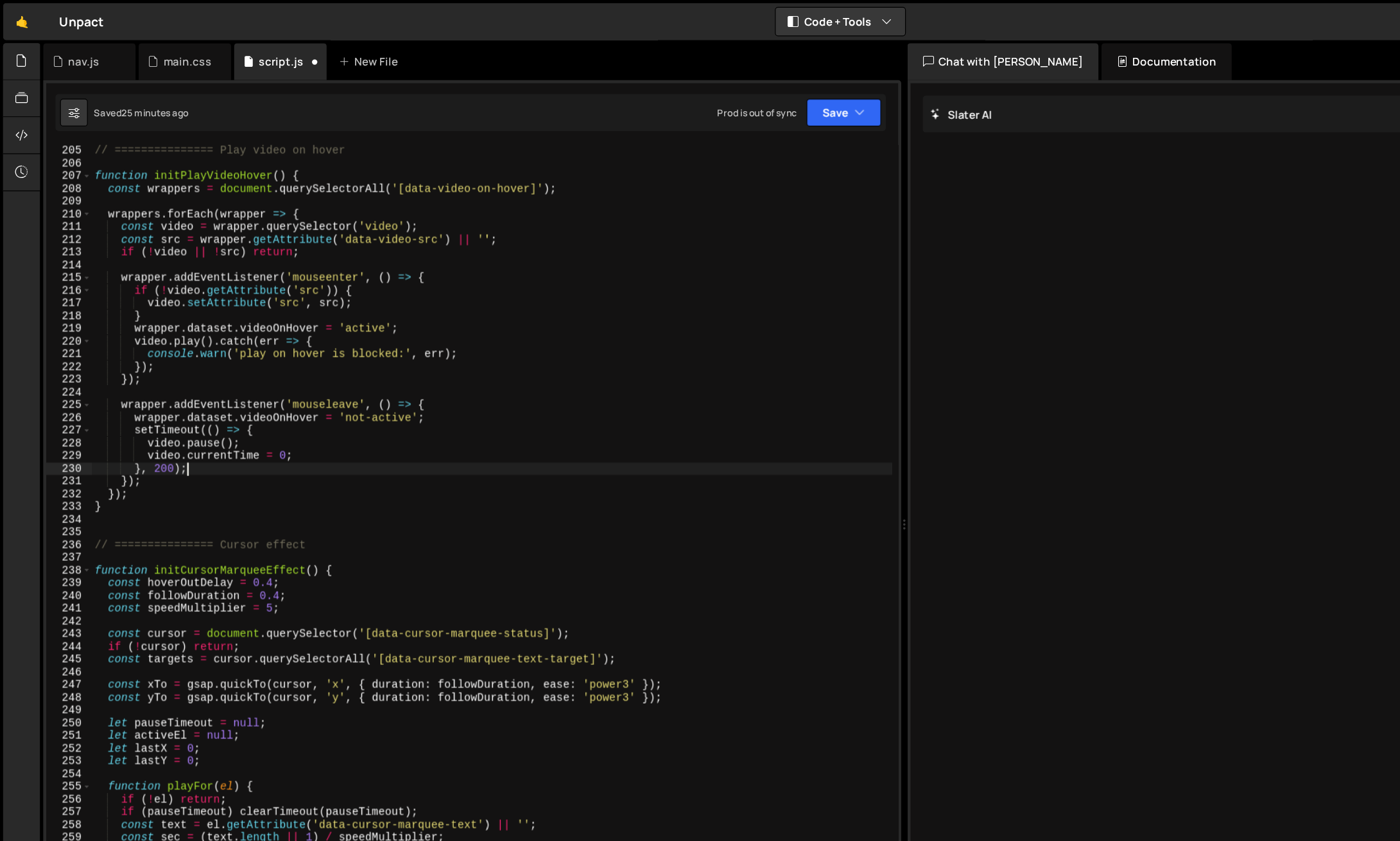
scroll to position [2182, 0]
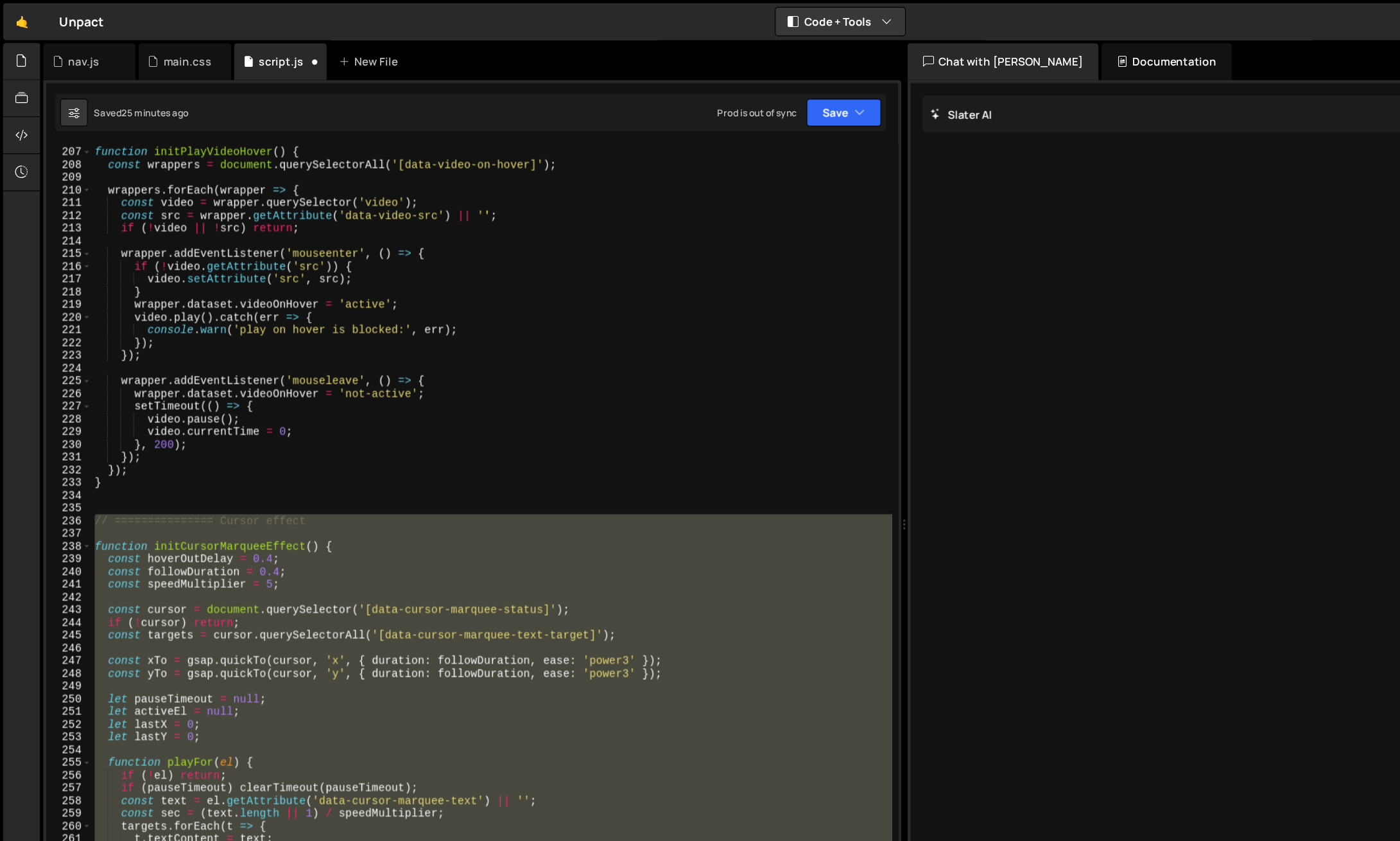
drag, startPoint x: 78, startPoint y: 435, endPoint x: 292, endPoint y: 701, distance: 341.4
click at [292, 701] on div "function initPlayVideoHover ( ) { const wrappers = document . querySelectorAll …" at bounding box center [410, 478] width 667 height 736
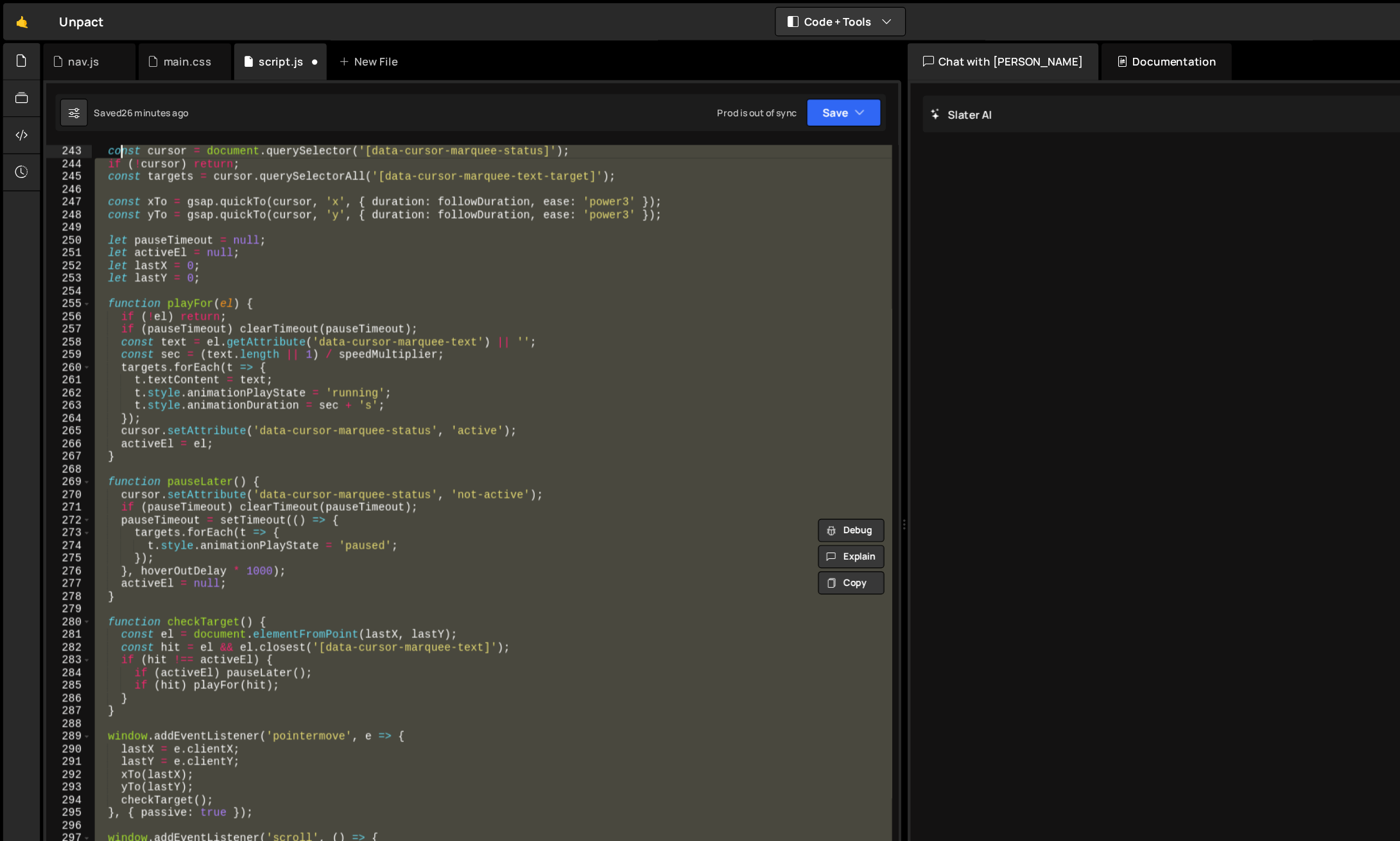
scroll to position [2194, 0]
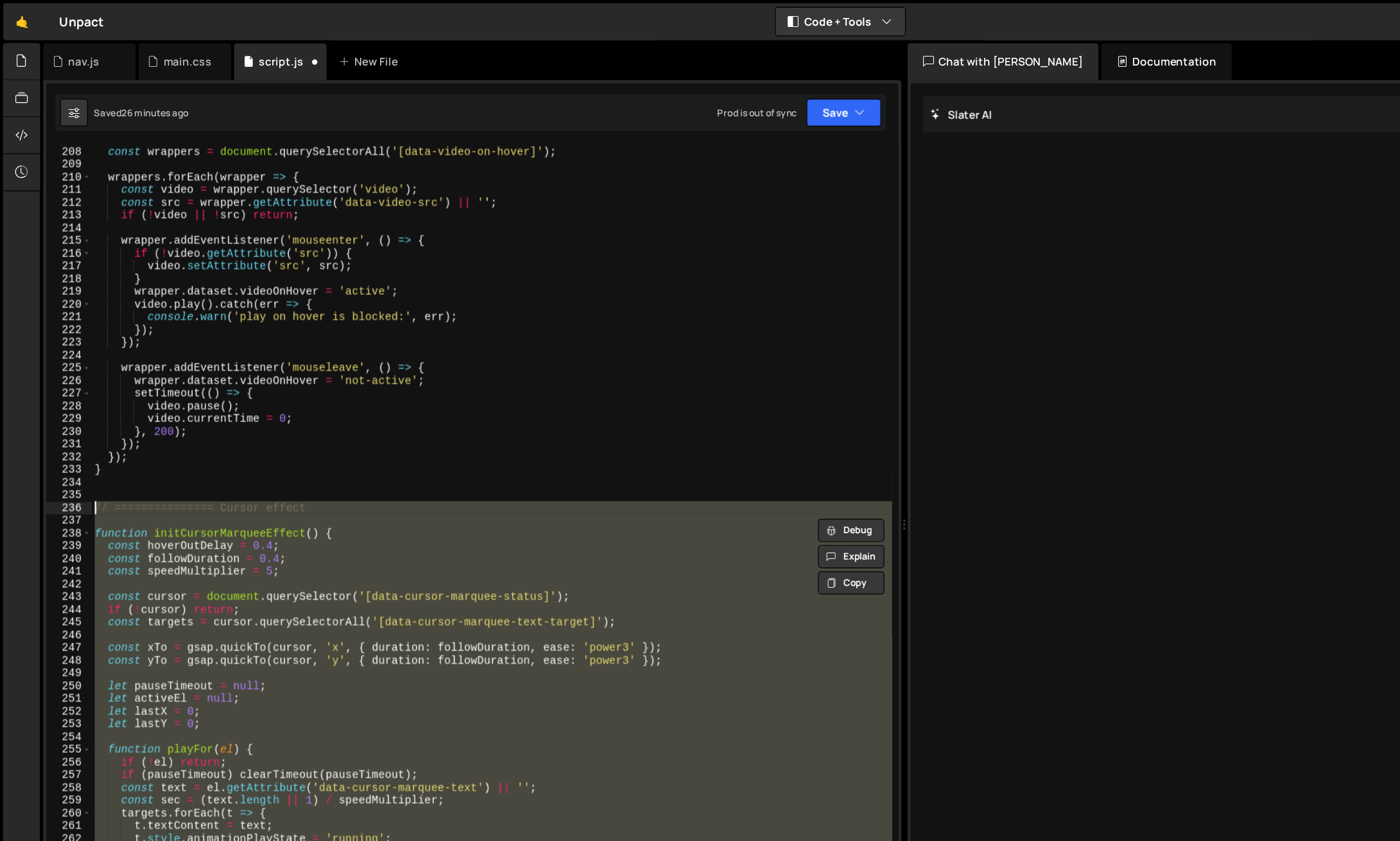
drag, startPoint x: 105, startPoint y: 468, endPoint x: 64, endPoint y: 418, distance: 64.7
click at [64, 418] on div "targets.forEach(t => { t.textContent = text; 208 209 210 211 212 213 214 215 21…" at bounding box center [393, 478] width 710 height 715
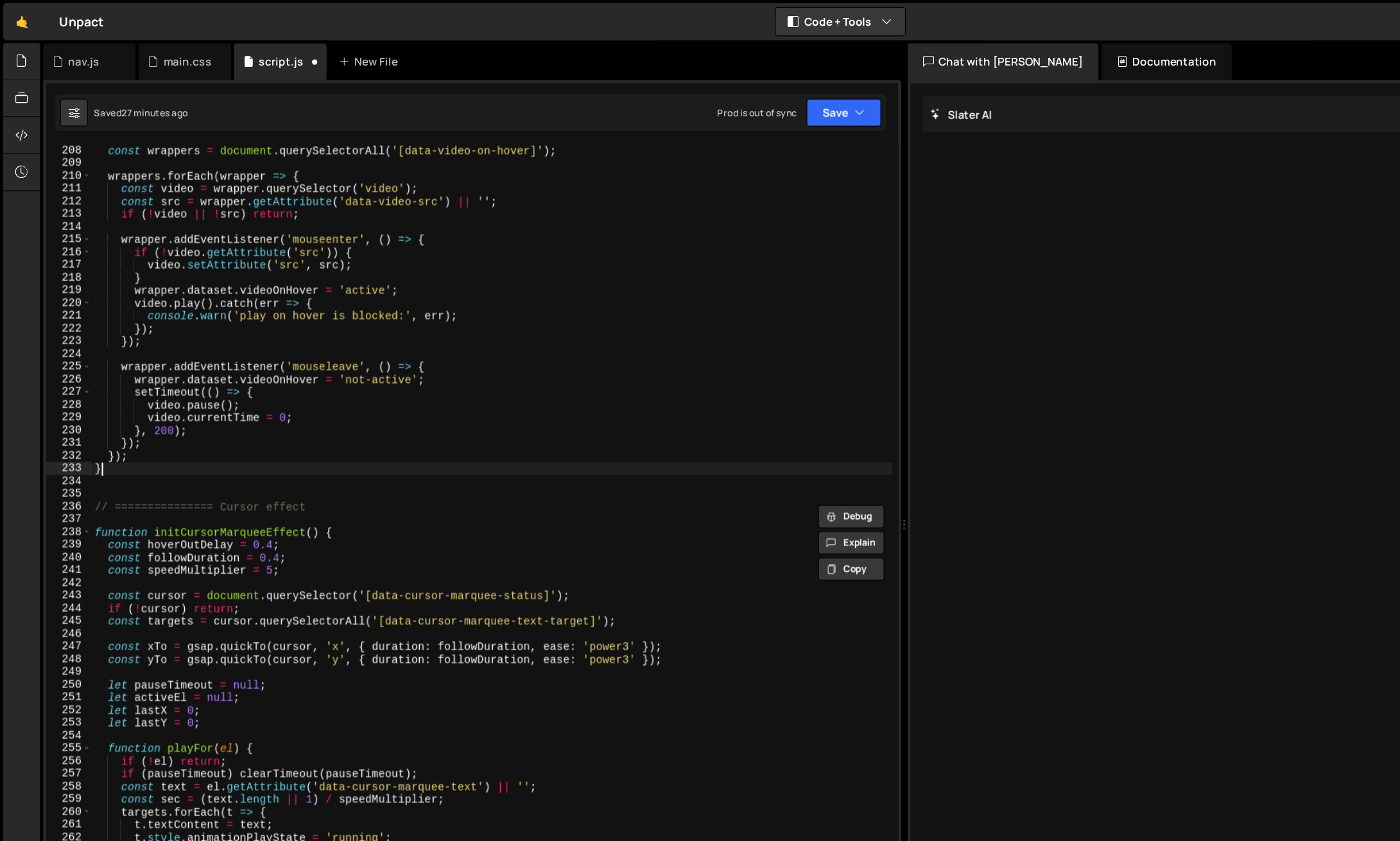
click at [301, 385] on div "const wrappers = document . querySelectorAll ( '[data-video-on-hover]' ) ; wrap…" at bounding box center [410, 488] width 667 height 736
type textarea "}"
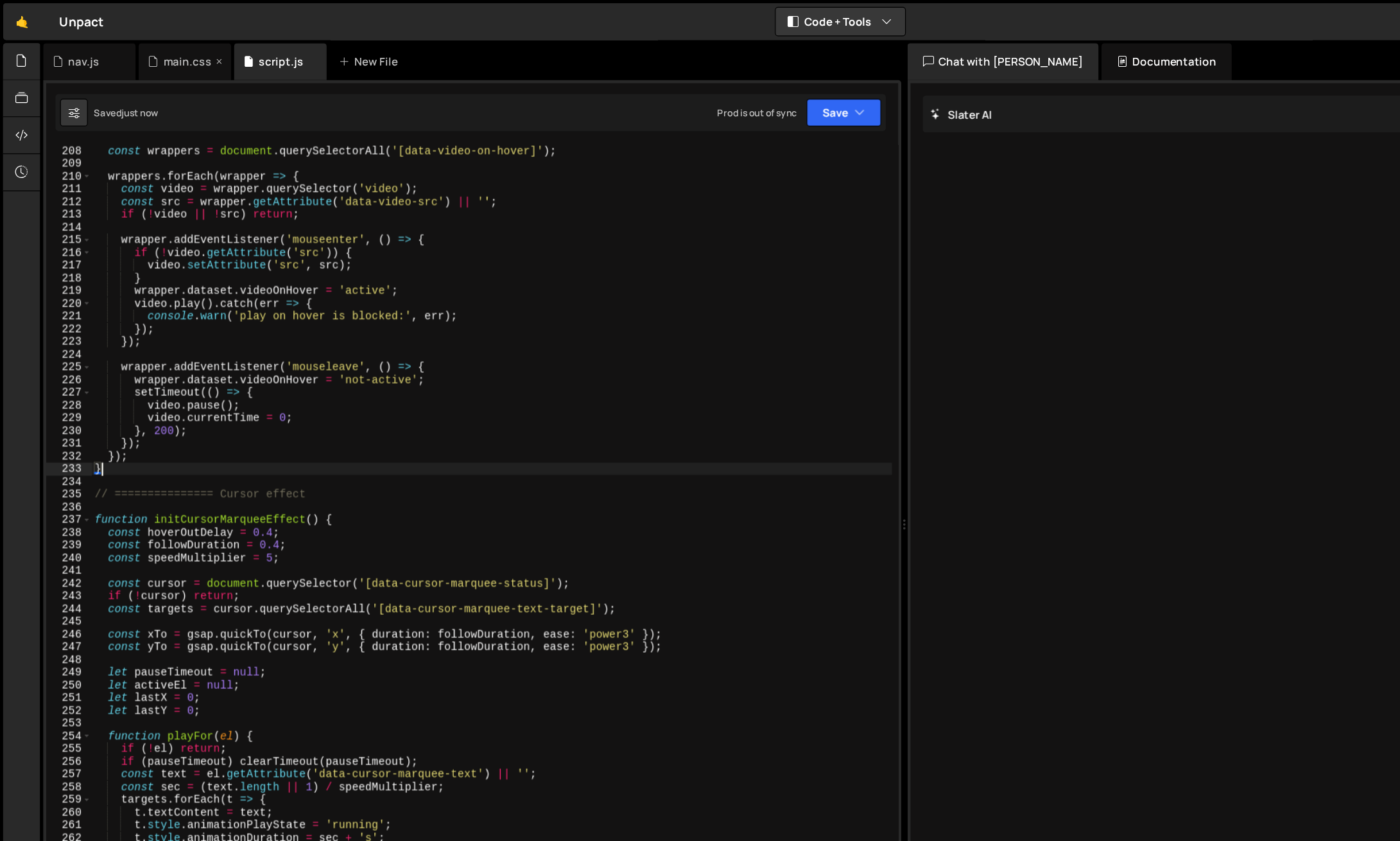
click at [145, 56] on div "main.css" at bounding box center [156, 51] width 40 height 13
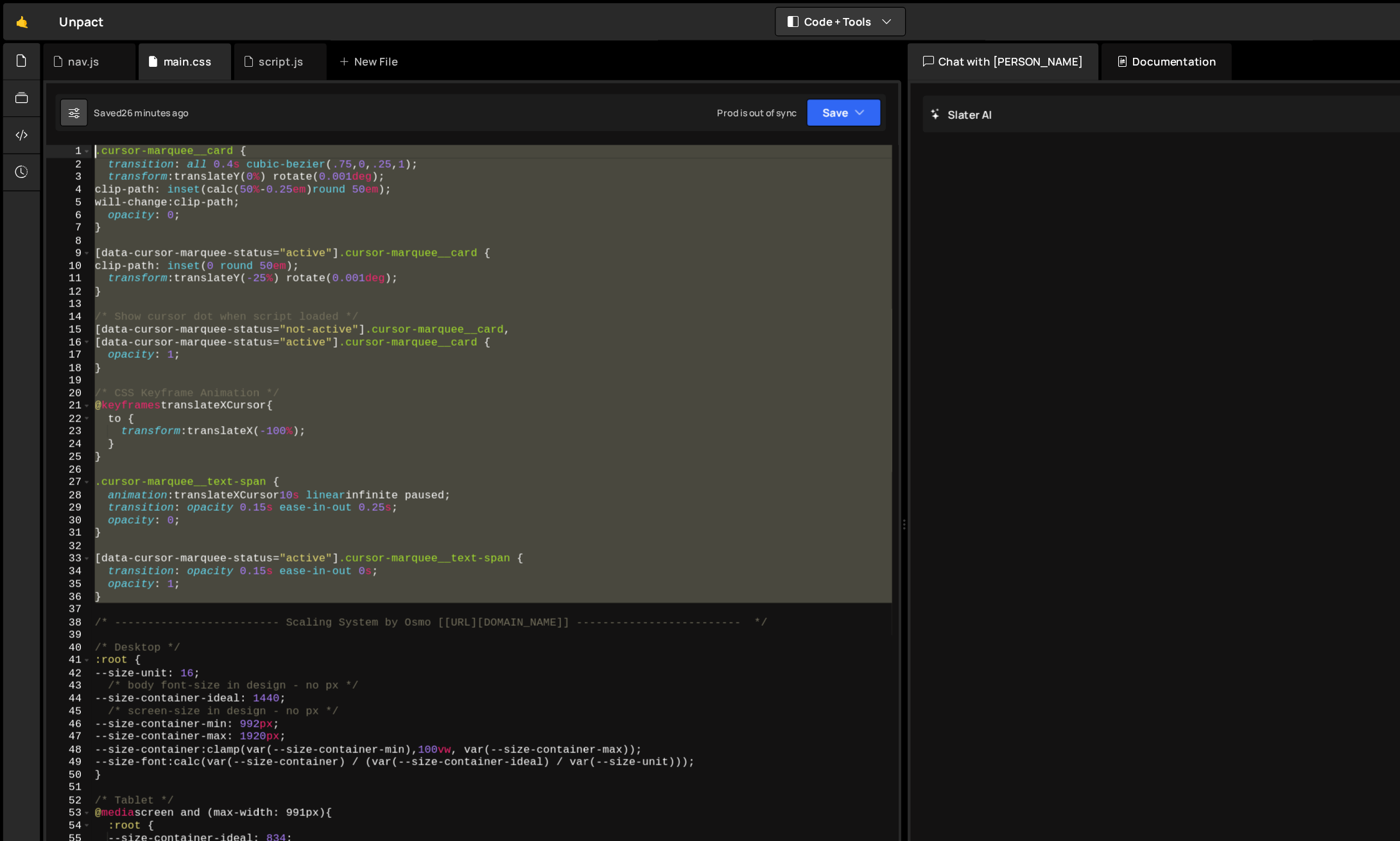
drag, startPoint x: 107, startPoint y: 505, endPoint x: 52, endPoint y: 95, distance: 413.7
click at [52, 95] on div "Debug Explain Copy nav.js main.css script.js New File Saved 26 minutes ago Prod…" at bounding box center [393, 437] width 715 height 803
click at [313, 323] on div ".cursor-marquee__card { transition : all 0.4 s cubic-bezier ( .75 , 0 , .25 , 1…" at bounding box center [410, 478] width 667 height 715
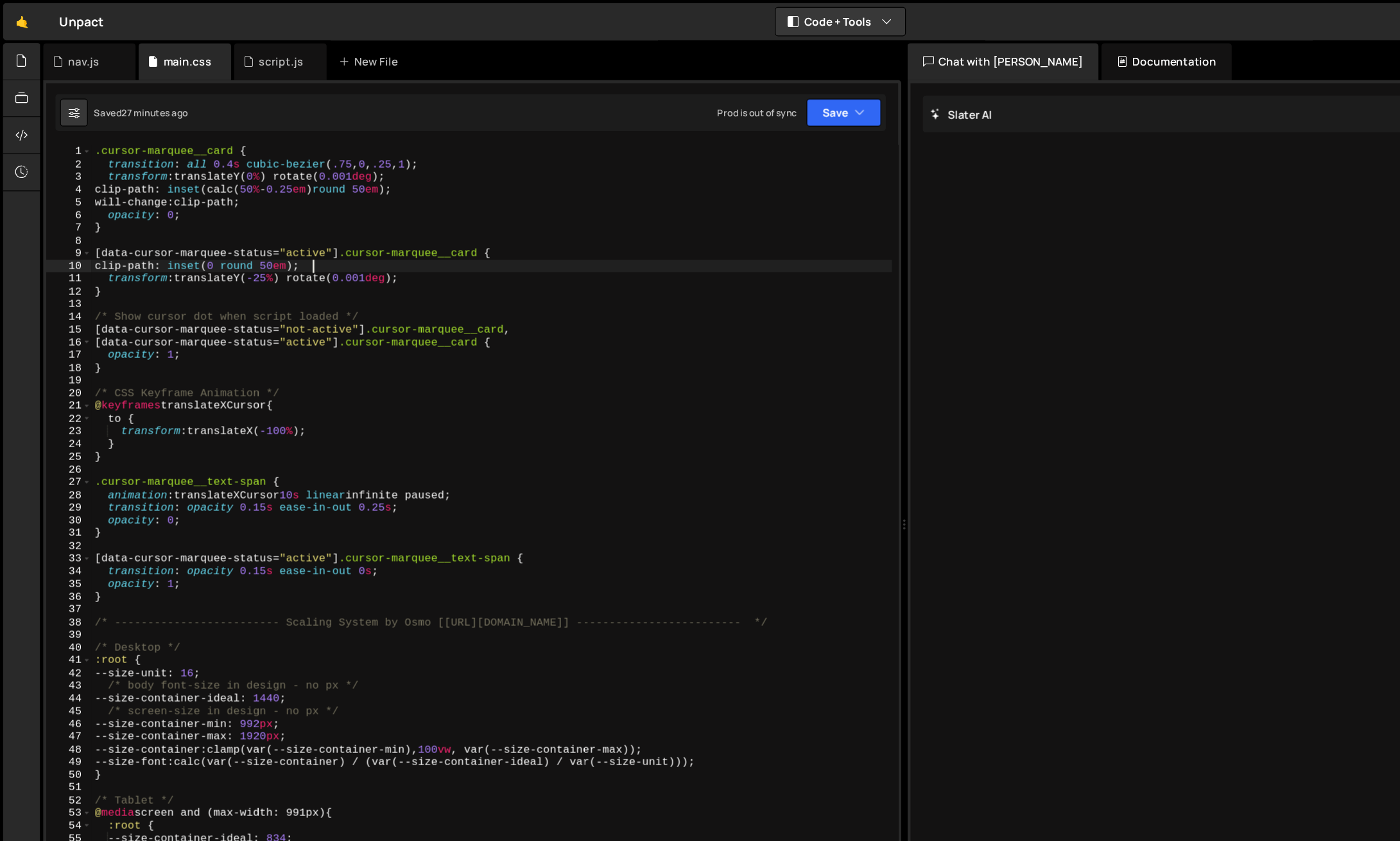
click at [291, 221] on div ".cursor-marquee__card { transition : all 0.4 s cubic-bezier ( .75 , 0 , .25 , 1…" at bounding box center [410, 489] width 667 height 736
drag, startPoint x: 247, startPoint y: 224, endPoint x: 89, endPoint y: 221, distance: 158.0
click at [89, 221] on div ".cursor-marquee__card { transition : all 0.4 s cubic-bezier ( .75 , 0 , .25 , 1…" at bounding box center [410, 489] width 667 height 736
paste textarea "circle(0% at 50% 50%"
click at [296, 228] on div ".cursor-marquee__card { transition : all 0.4 s cubic-bezier ( .75 , 0 , .25 , 1…" at bounding box center [410, 489] width 667 height 736
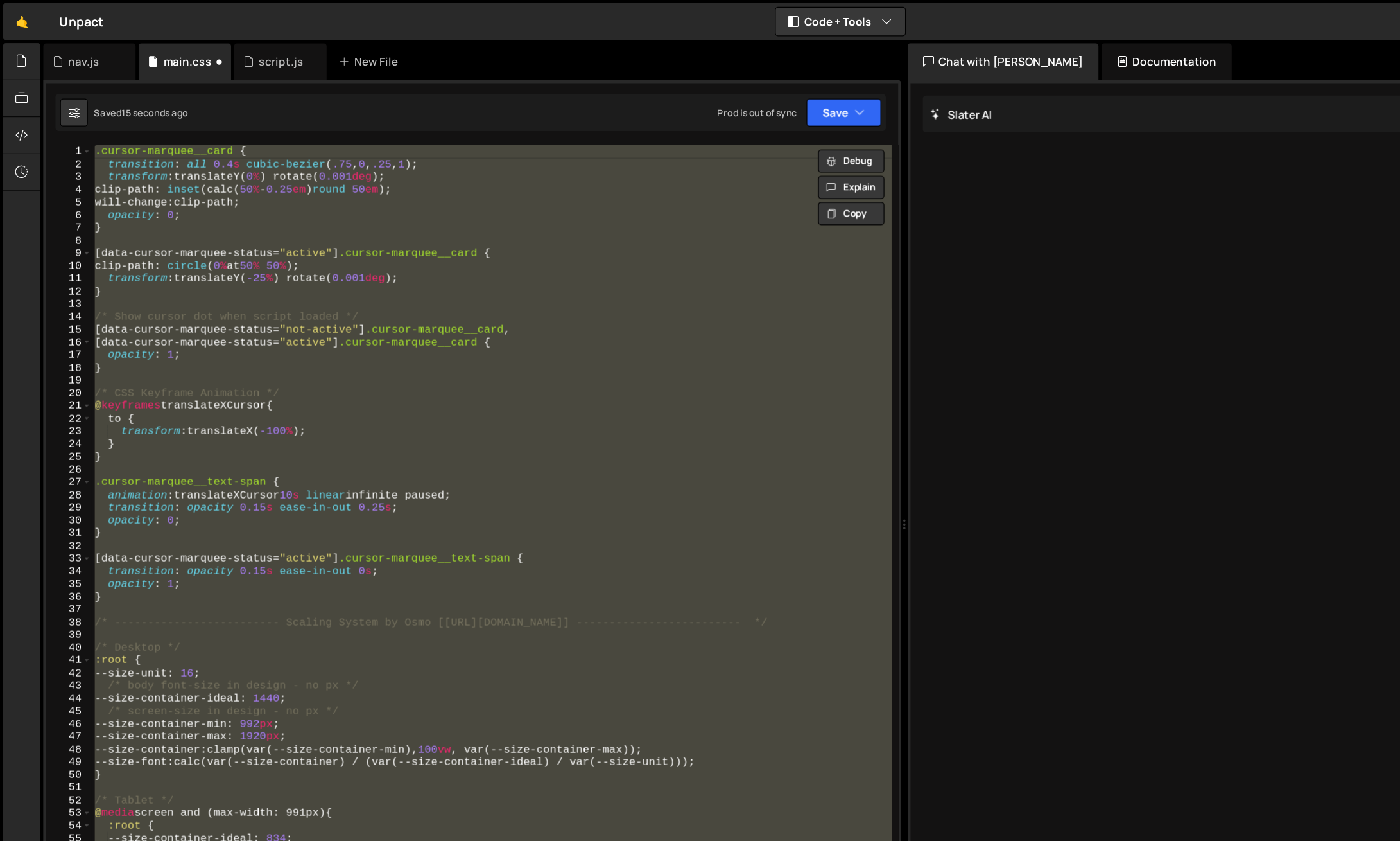
scroll to position [0, 0]
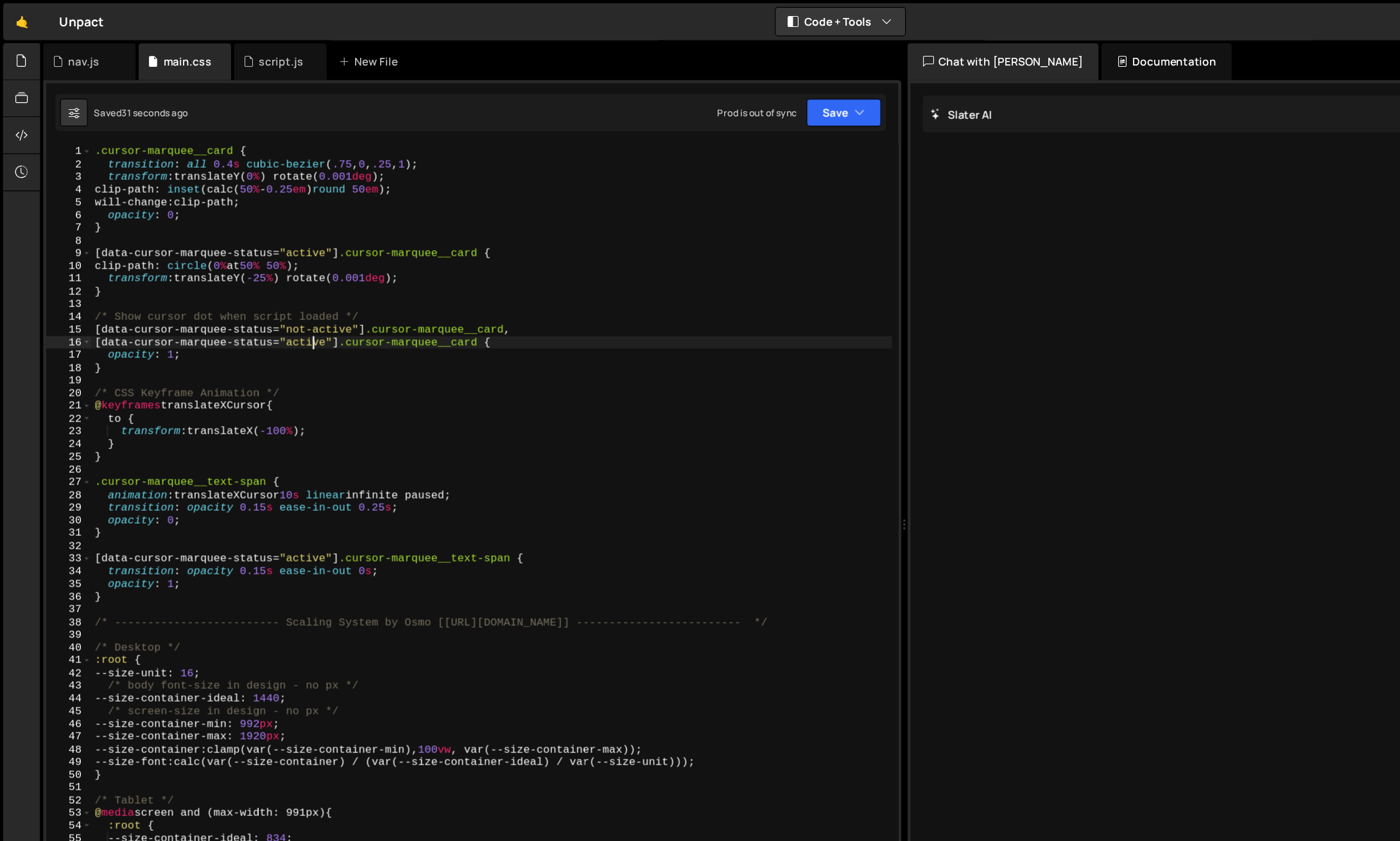
click at [341, 268] on div ".cursor-marquee__card { transition : all 0.4 s cubic-bezier ( .75 , 0 , .25 , 1…" at bounding box center [410, 489] width 667 height 736
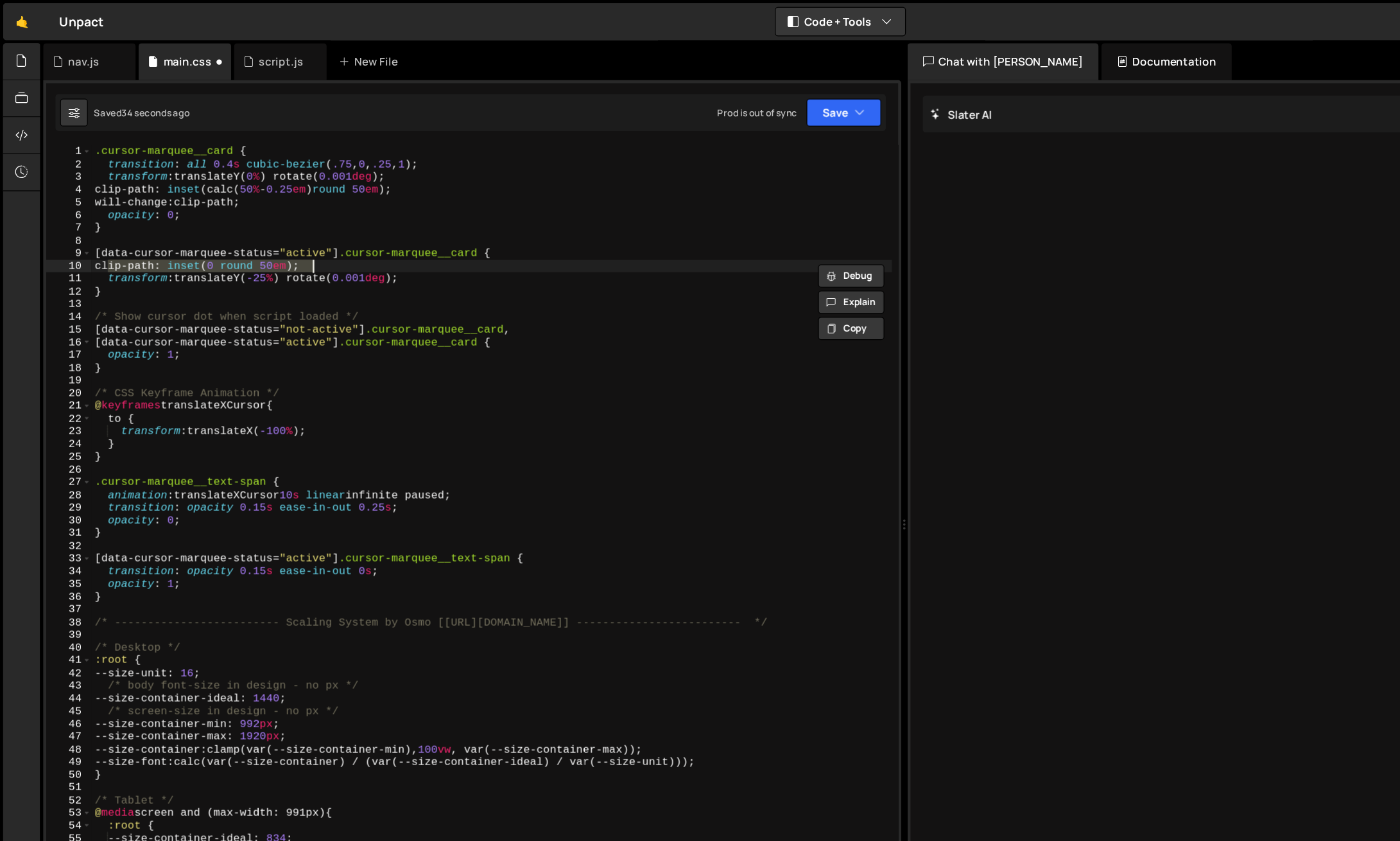
type textarea "}"
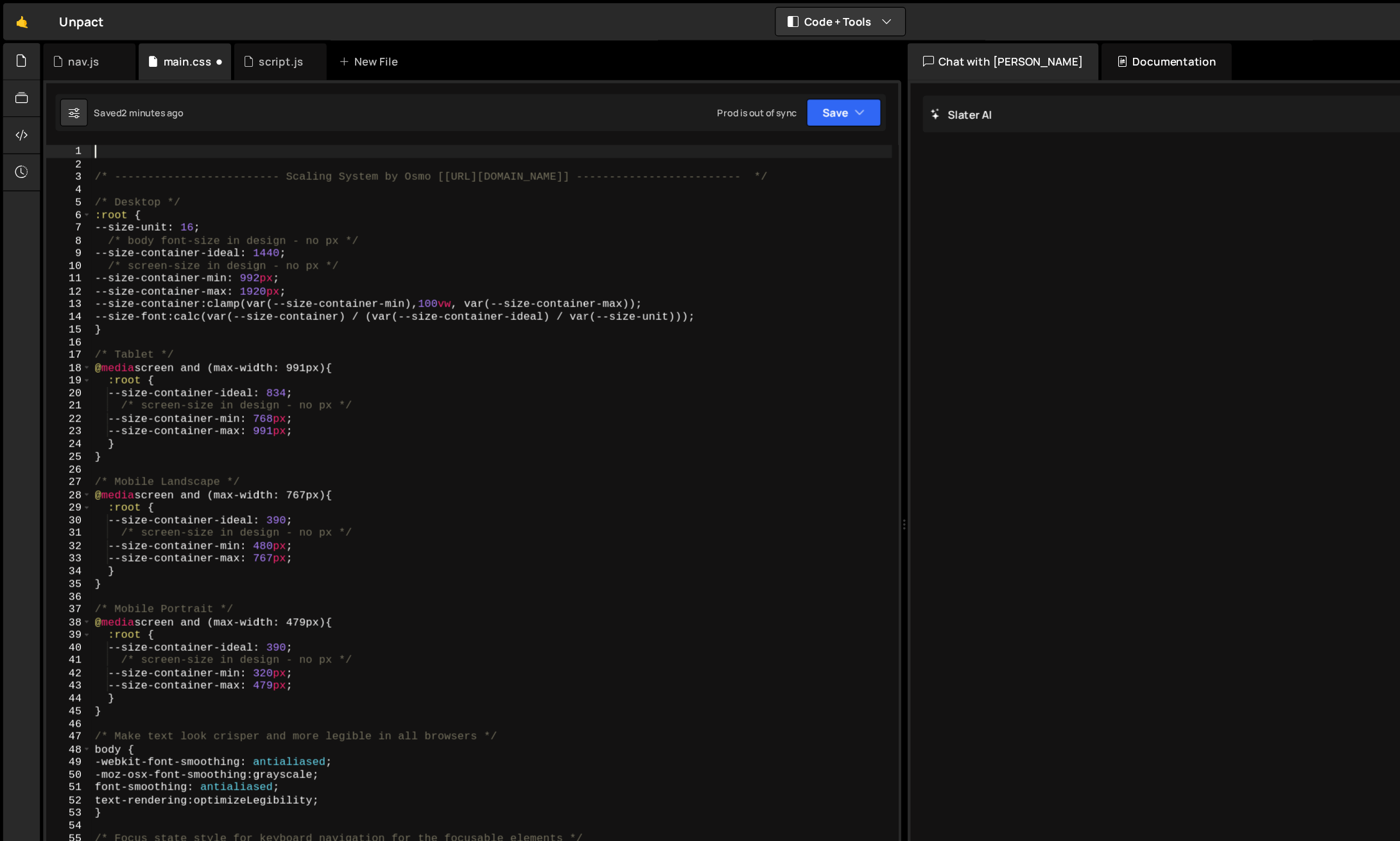
paste textarea "}"
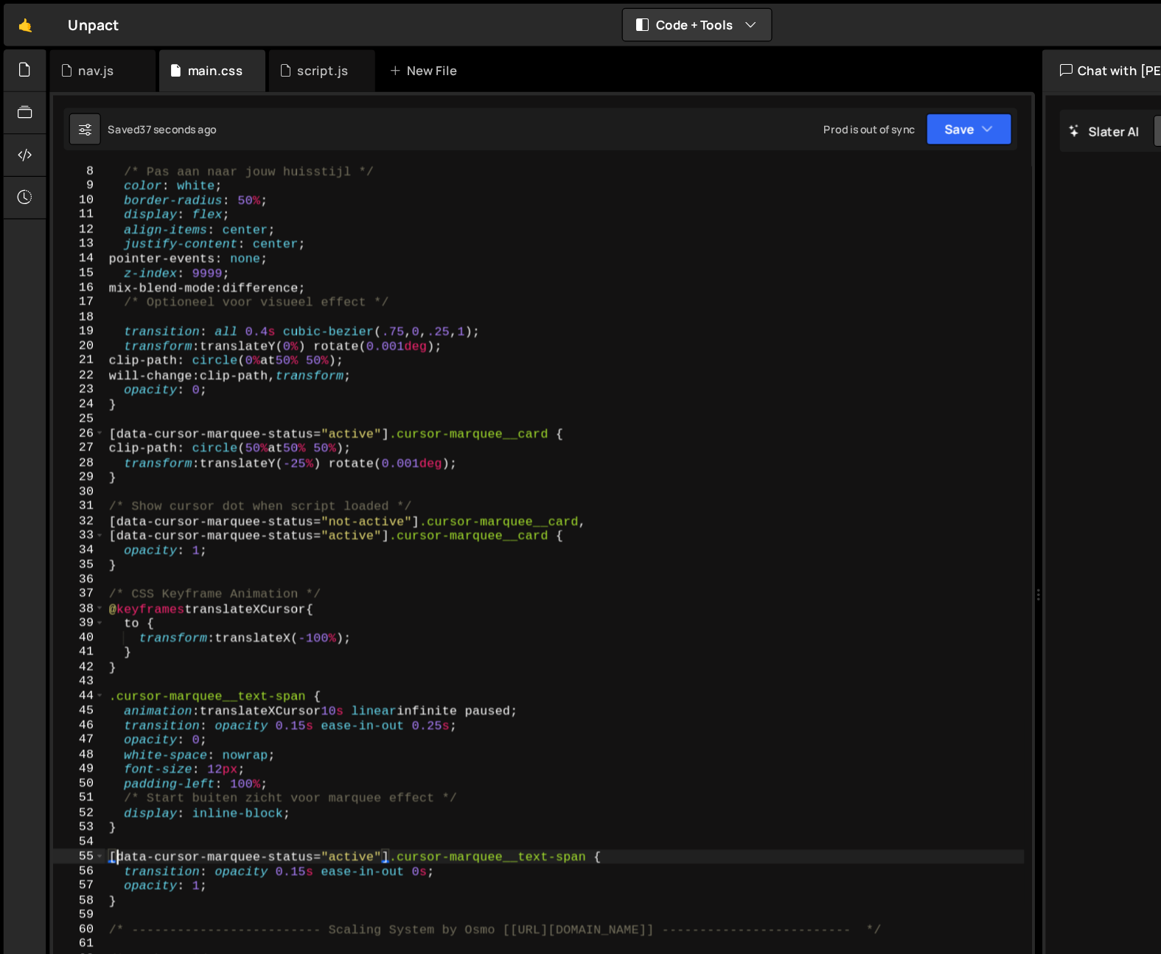
scroll to position [85, 0]
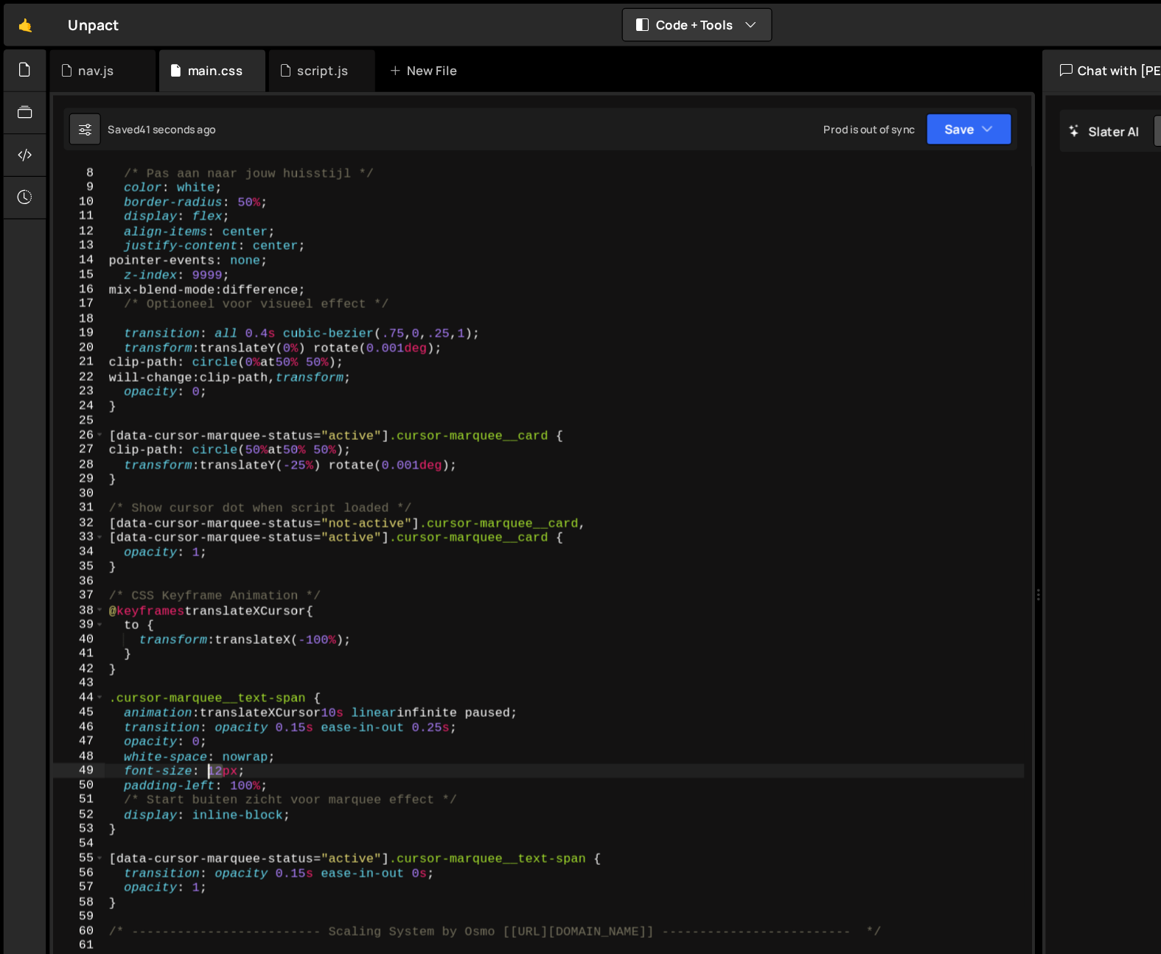
drag, startPoint x: 186, startPoint y: 644, endPoint x: 175, endPoint y: 646, distance: 10.6
click at [175, 646] on div "/* Pas aan naar jouw huisstijl */ color : white ; border-radius : 50 % ; displa…" at bounding box center [471, 555] width 766 height 834
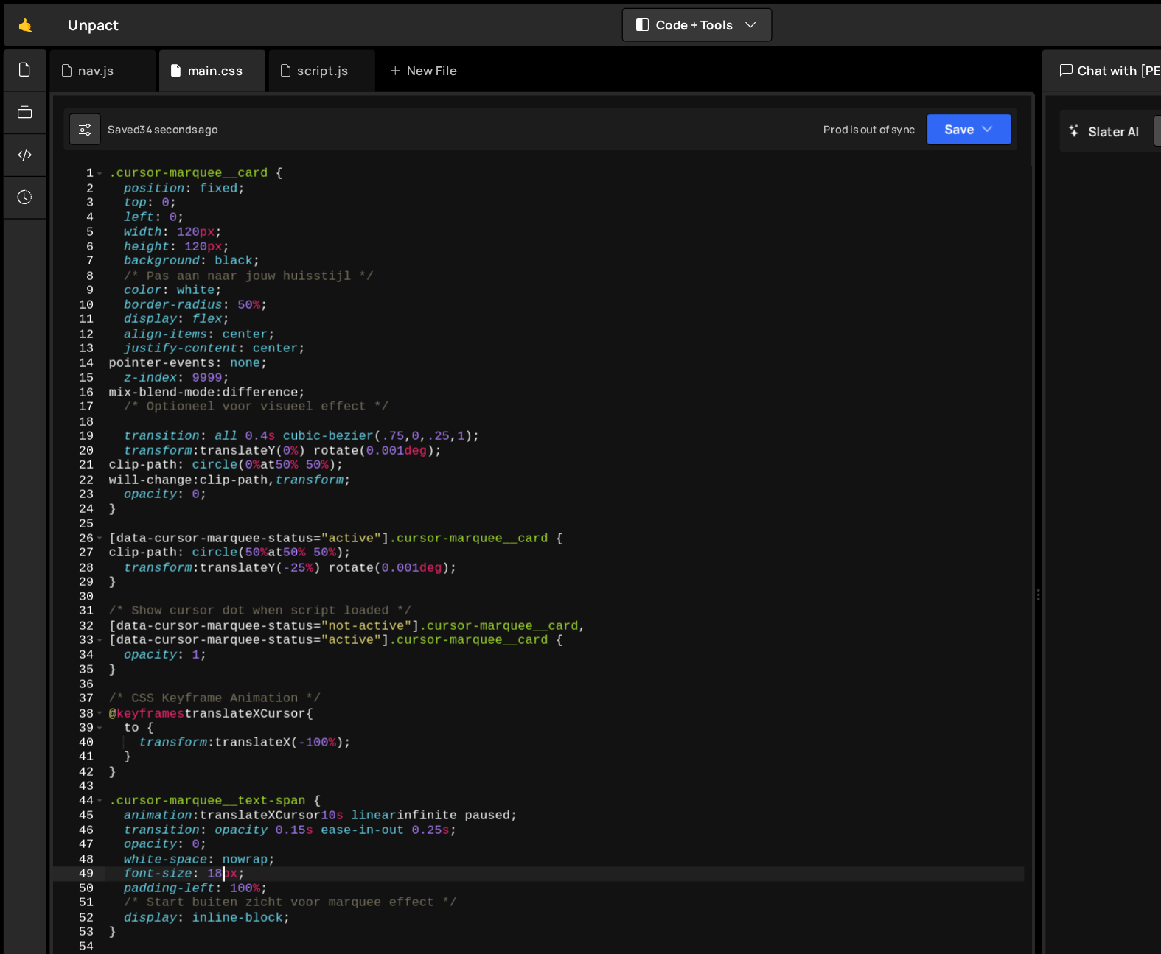
scroll to position [0, 0]
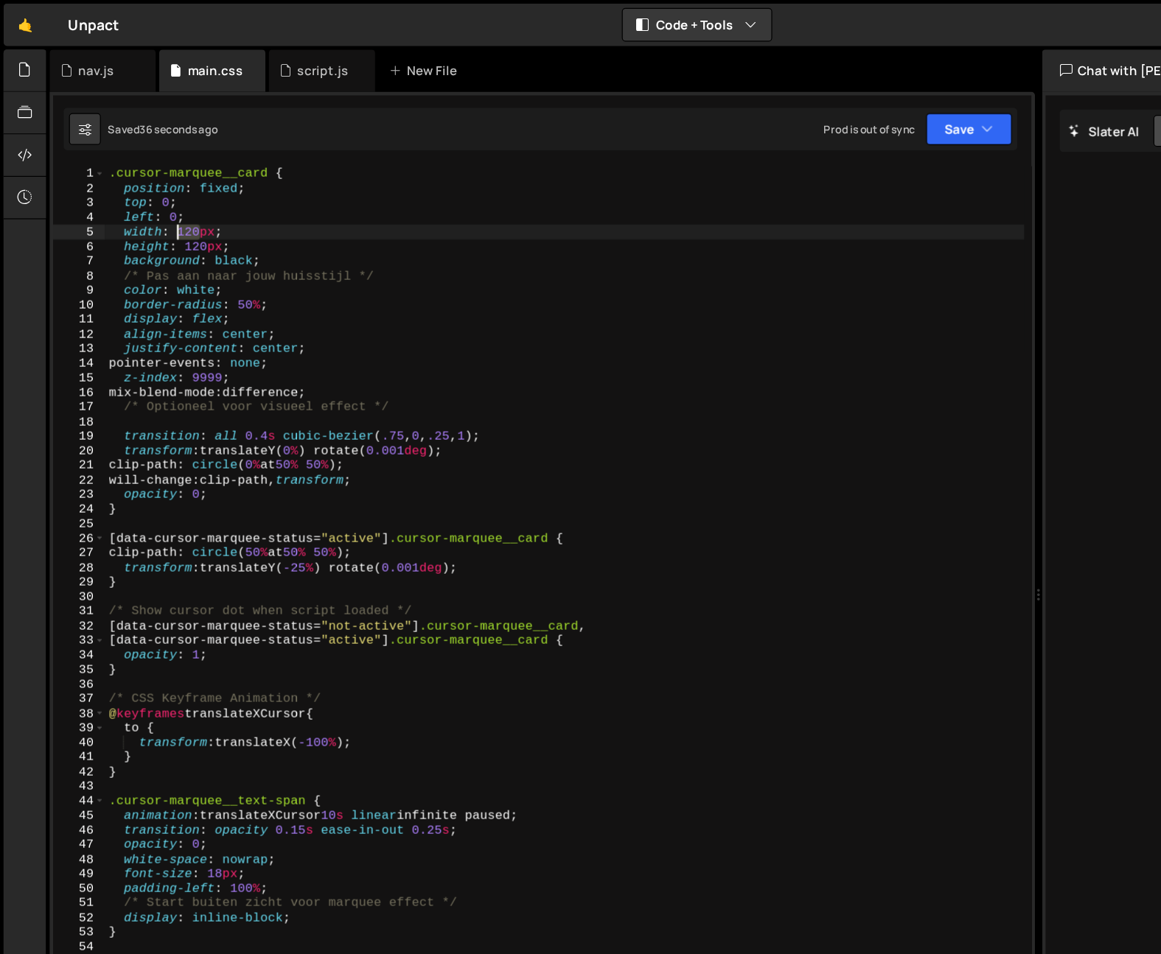
drag, startPoint x: 167, startPoint y: 192, endPoint x: 149, endPoint y: 198, distance: 19.1
click at [149, 198] on div ".cursor-marquee__card { position : fixed ; top : 0 ; left : 0 ; width : 120 px …" at bounding box center [471, 556] width 766 height 834
click at [200, 189] on div ".cursor-marquee__card { position : fixed ; top : 0 ; left : 0 ; width : 100 px …" at bounding box center [471, 556] width 766 height 834
drag, startPoint x: 171, startPoint y: 206, endPoint x: 153, endPoint y: 207, distance: 17.8
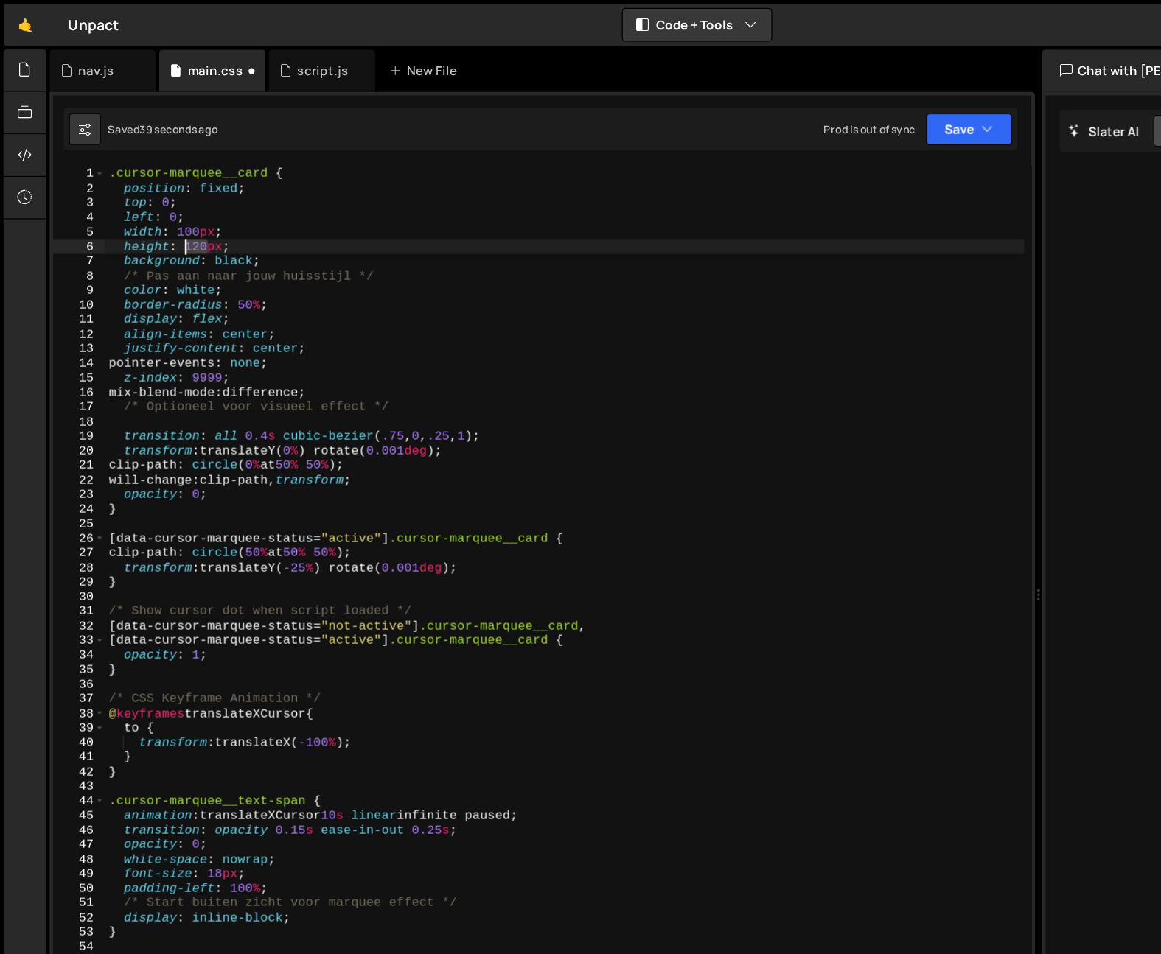
click at [153, 207] on div ".cursor-marquee__card { position : fixed ; top : 0 ; left : 0 ; width : 100 px …" at bounding box center [471, 556] width 766 height 834
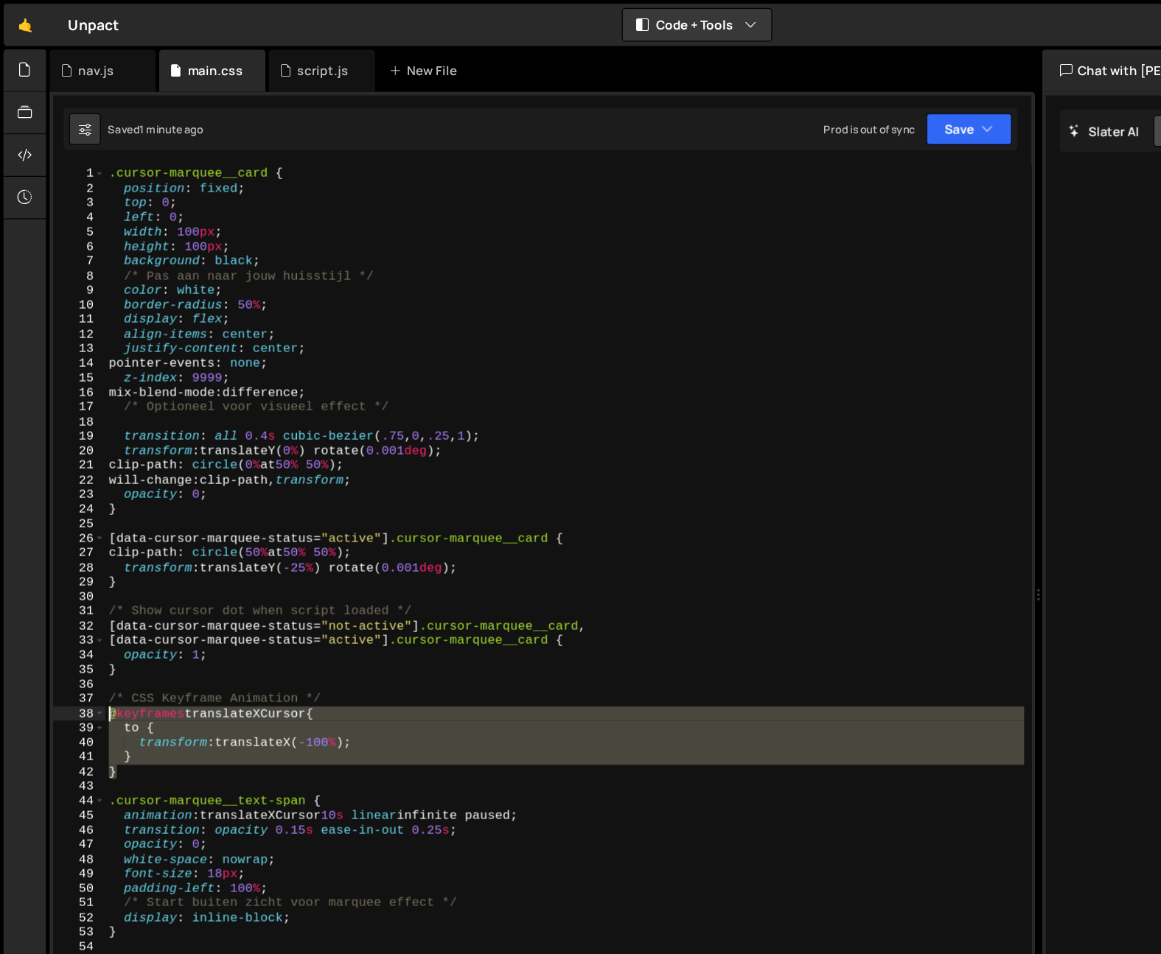
drag, startPoint x: 125, startPoint y: 646, endPoint x: 87, endPoint y: 590, distance: 67.9
click at [87, 590] on div "height: 100px; 1 2 3 4 5 6 7 8 9 10 11 12 13 14 15 16 17 18 19 20 21 22 23 24 2…" at bounding box center [451, 543] width 815 height 809
paste textarea "}"
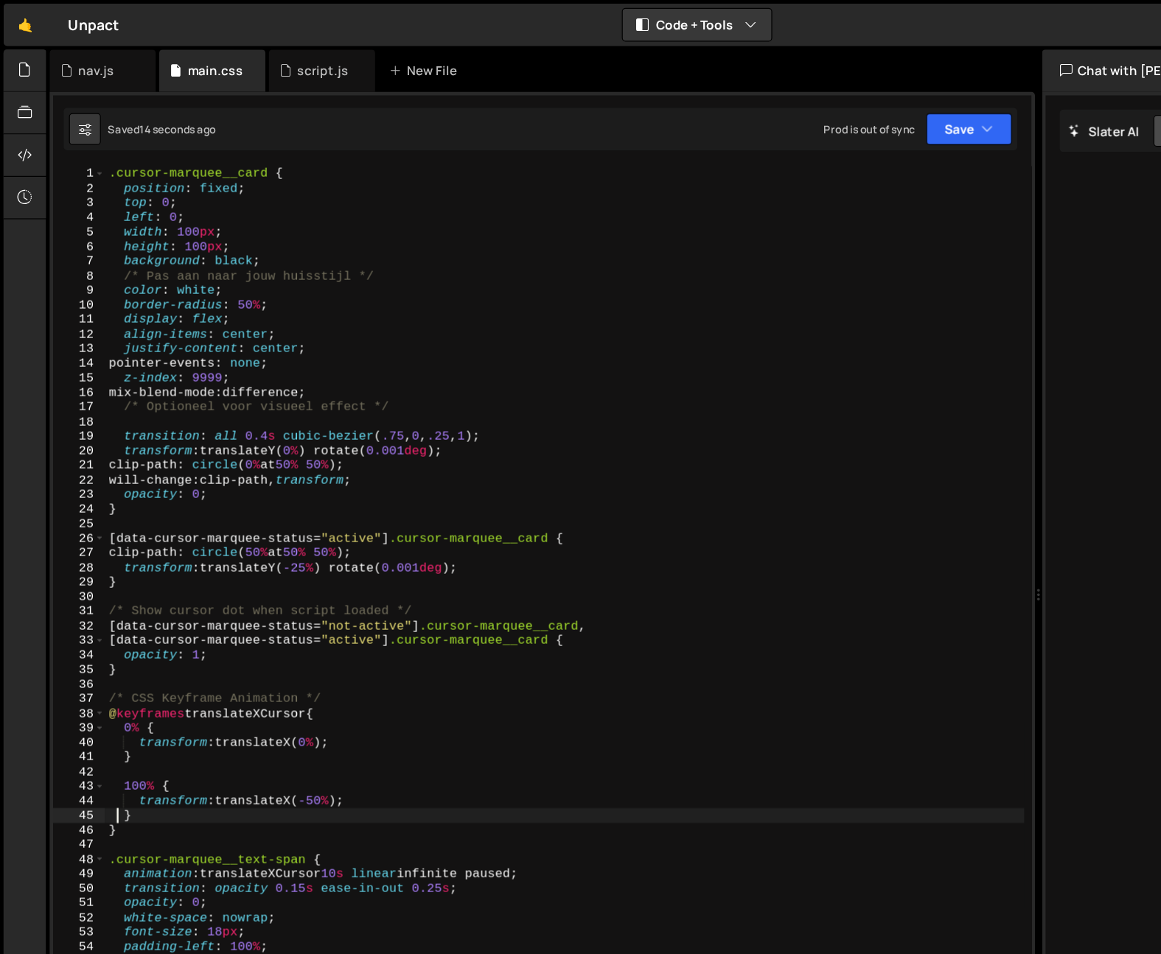
click at [270, 666] on div ".cursor-marquee__card { position : fixed ; top : 0 ; left : 0 ; width : 100 px …" at bounding box center [471, 556] width 766 height 834
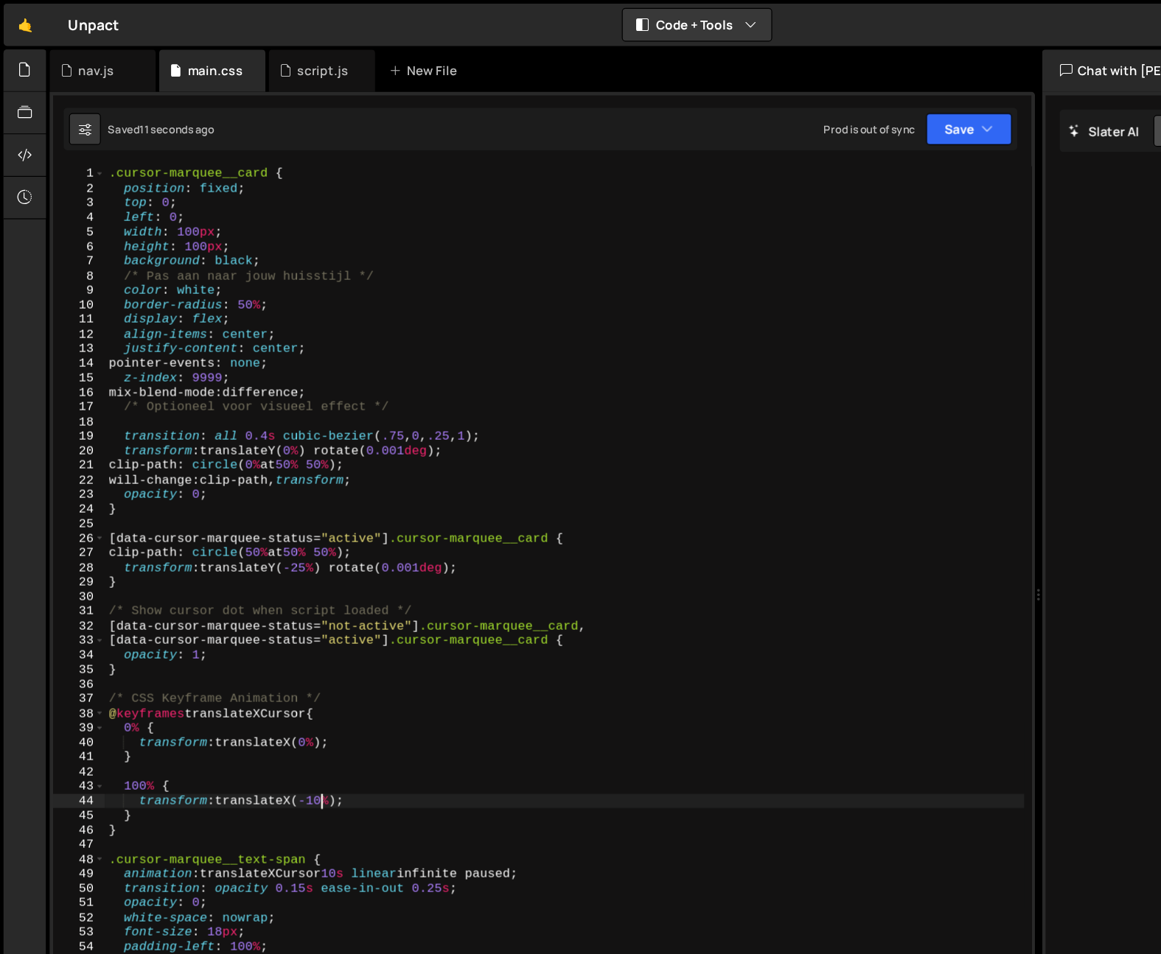
scroll to position [7044, 0]
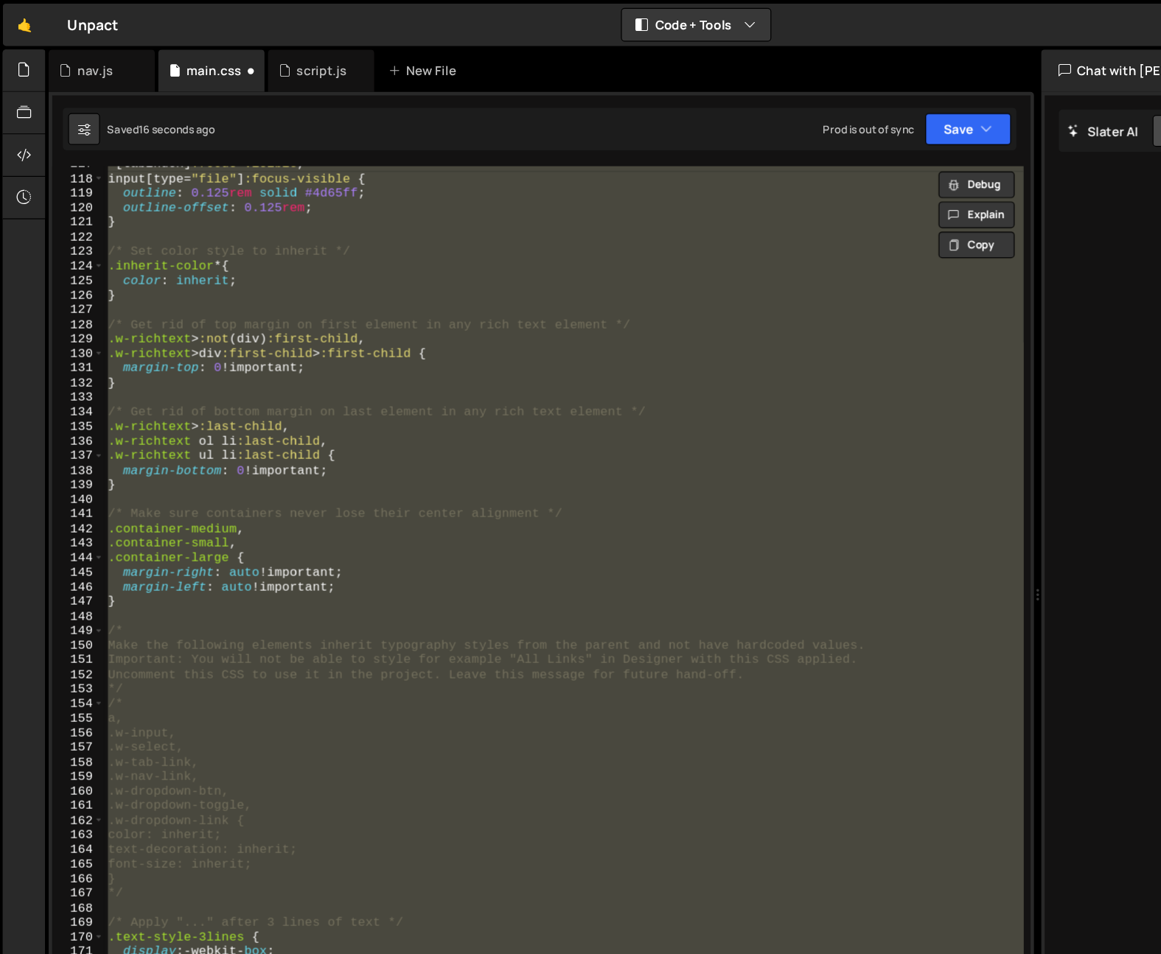
click at [264, 526] on div "*[ tabindex ] :focus-visible , input [ type = " file " ] :focus-visible { outli…" at bounding box center [471, 543] width 766 height 809
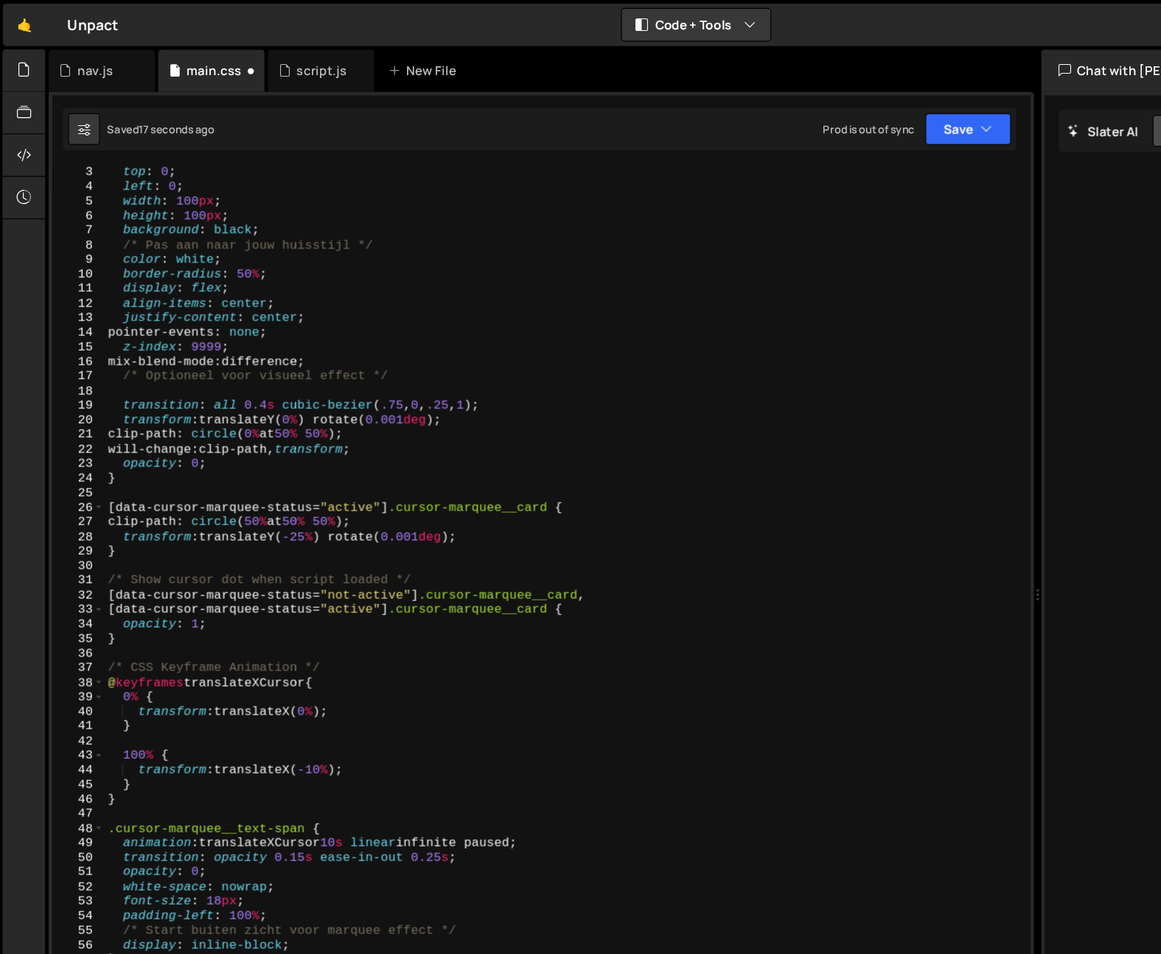
scroll to position [0, 0]
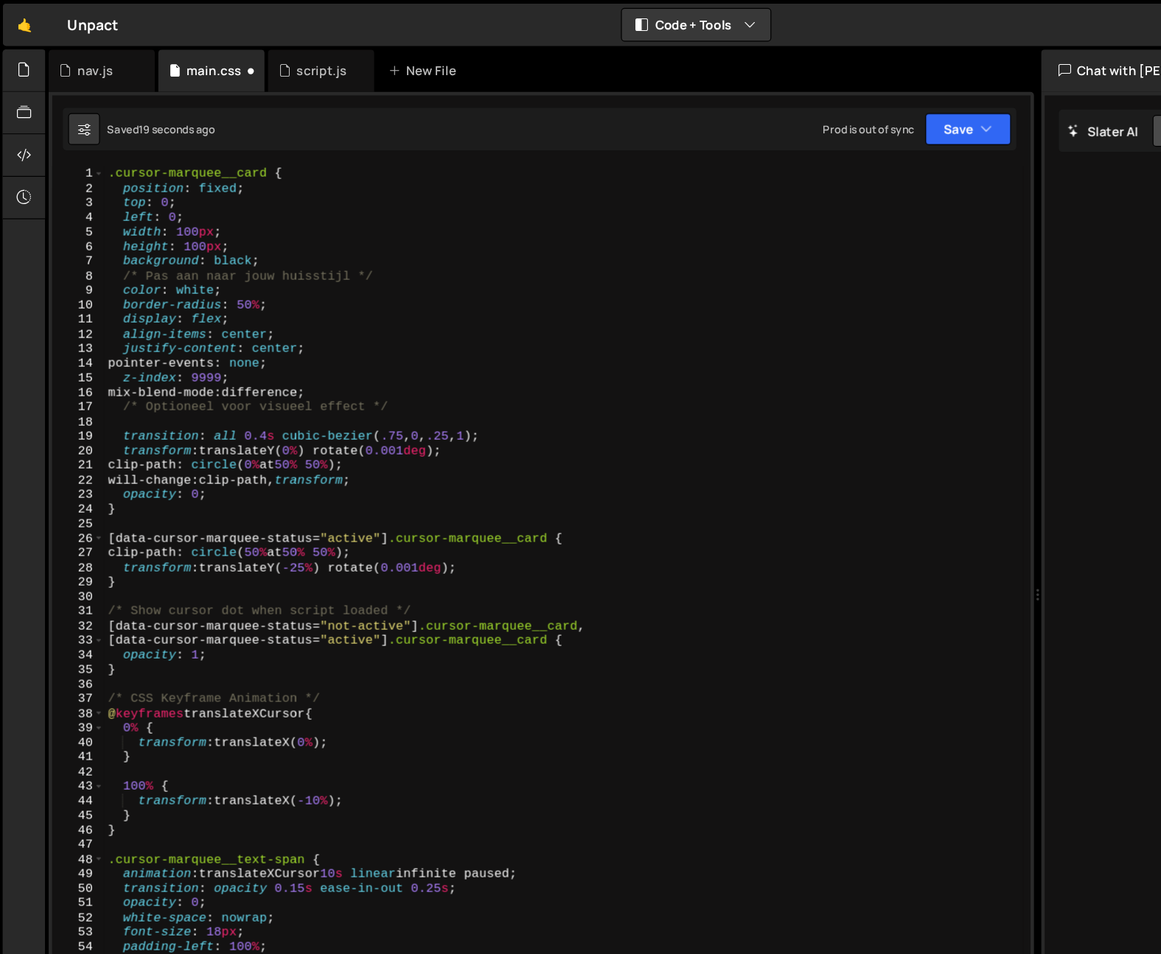
click at [268, 669] on div ".cursor-marquee__card { position : fixed ; top : 0 ; left : 0 ; width : 100 px …" at bounding box center [471, 556] width 766 height 834
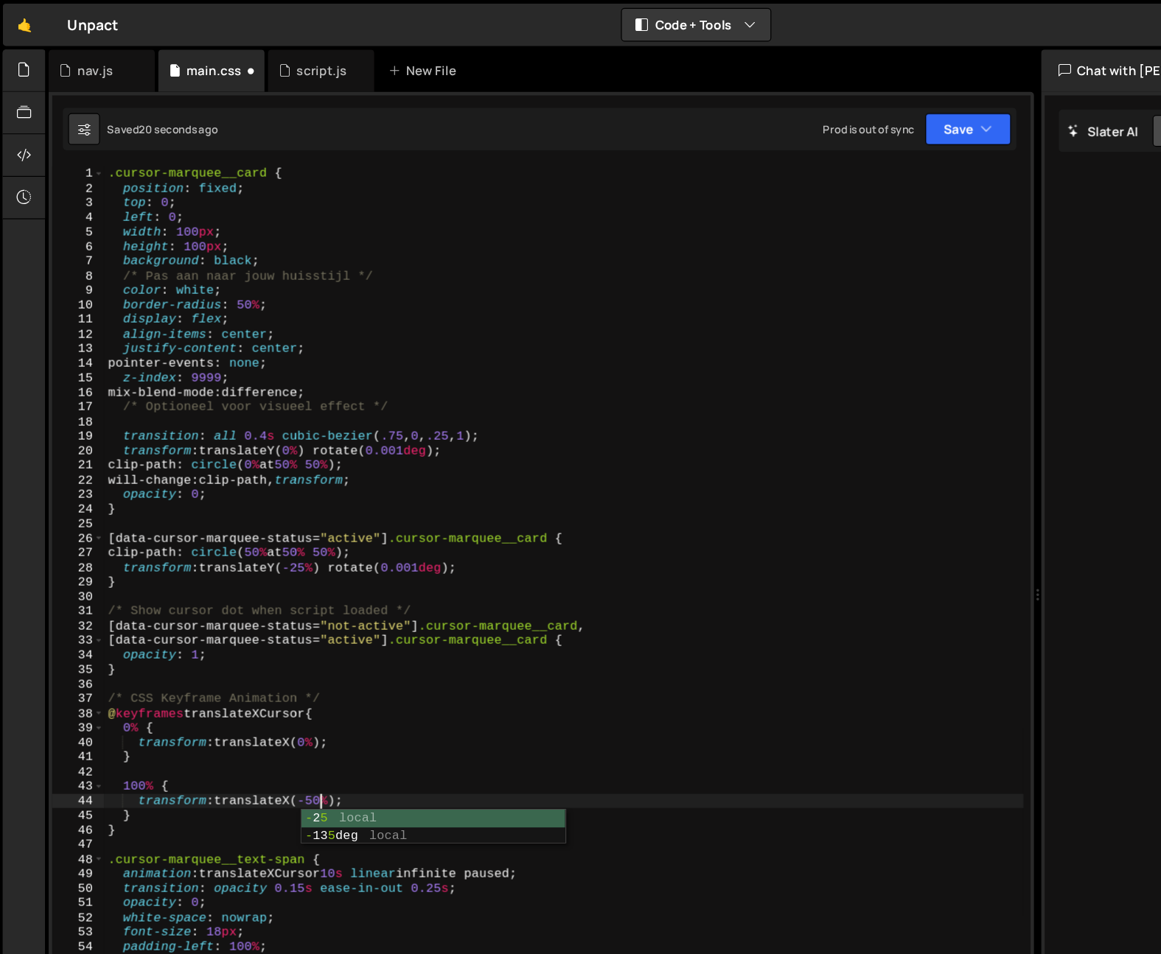
scroll to position [0, 12]
click at [307, 629] on div ".cursor-marquee__card { position : fixed ; top : 0 ; left : 0 ; width : 100 px …" at bounding box center [471, 556] width 766 height 834
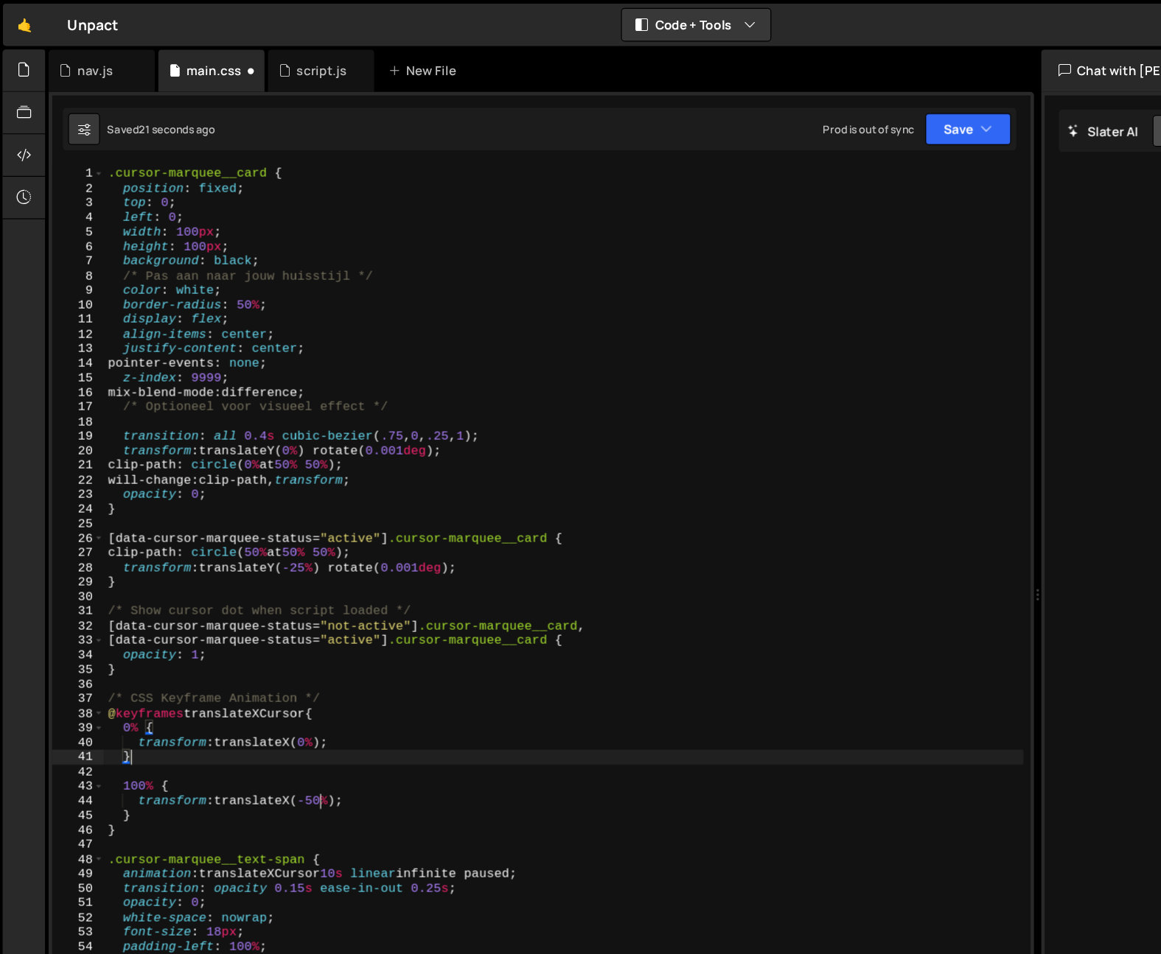
scroll to position [0, 1]
type textarea "}"
click at [257, 60] on div "script.js" at bounding box center [269, 59] width 42 height 15
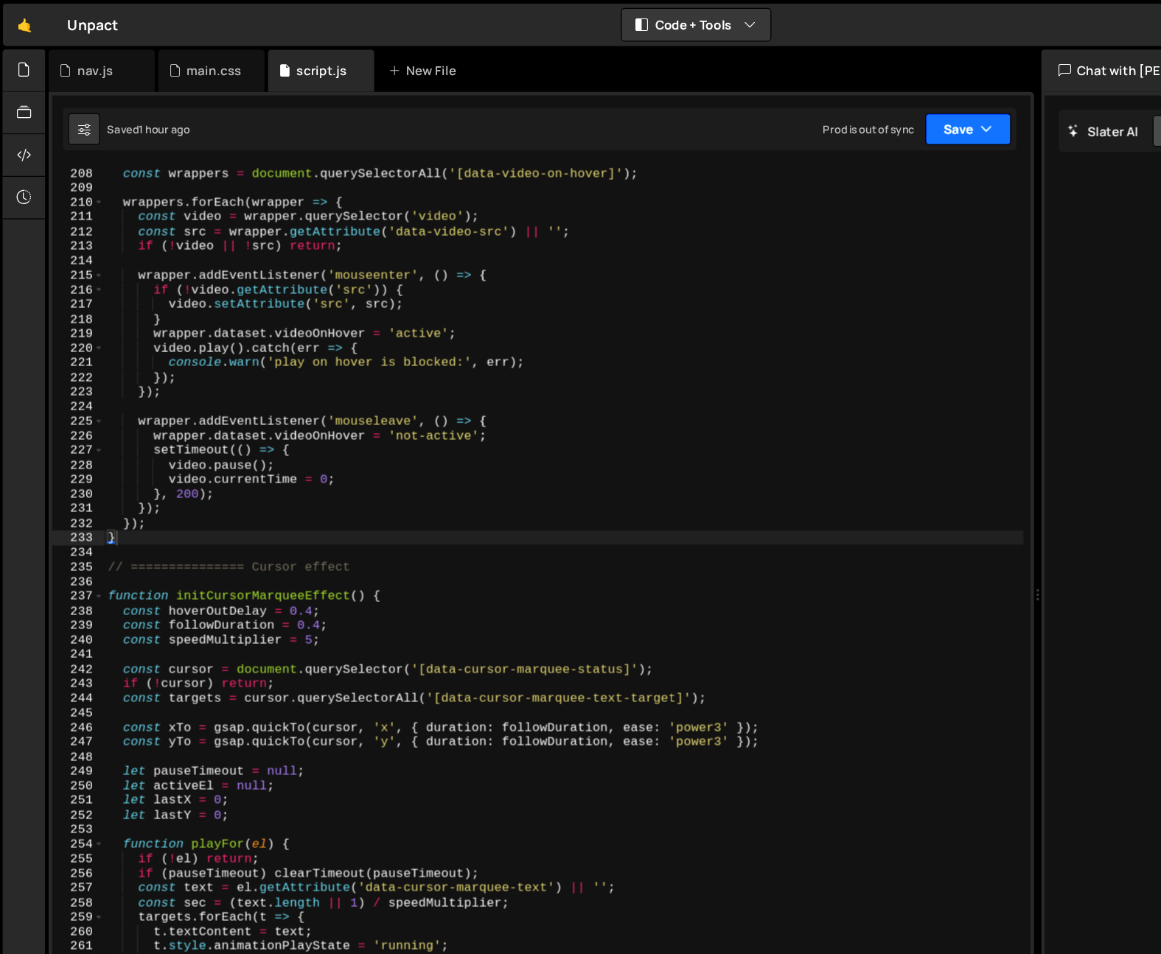
click at [814, 112] on button "Save" at bounding box center [807, 107] width 71 height 27
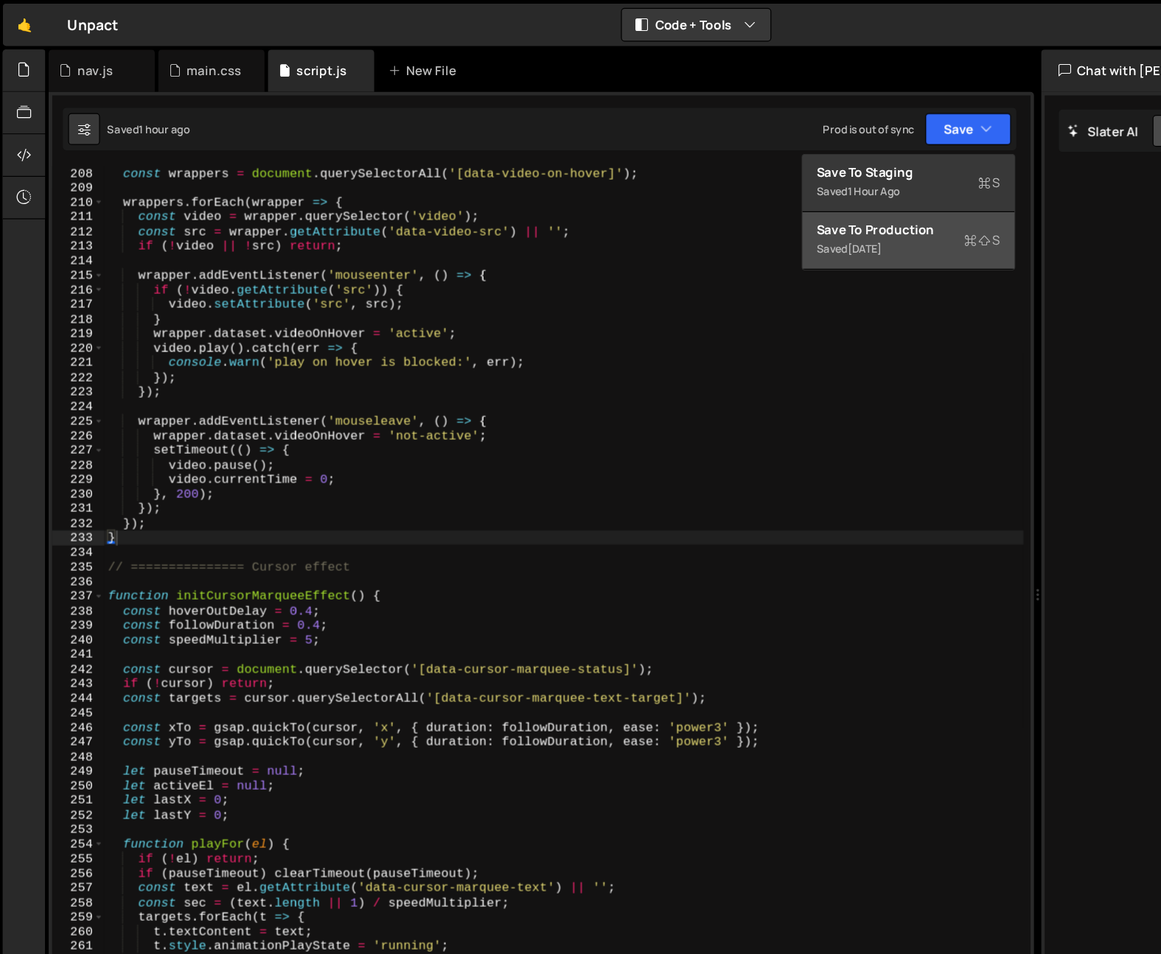
click at [787, 205] on div "Saved [DATE]" at bounding box center [757, 208] width 153 height 18
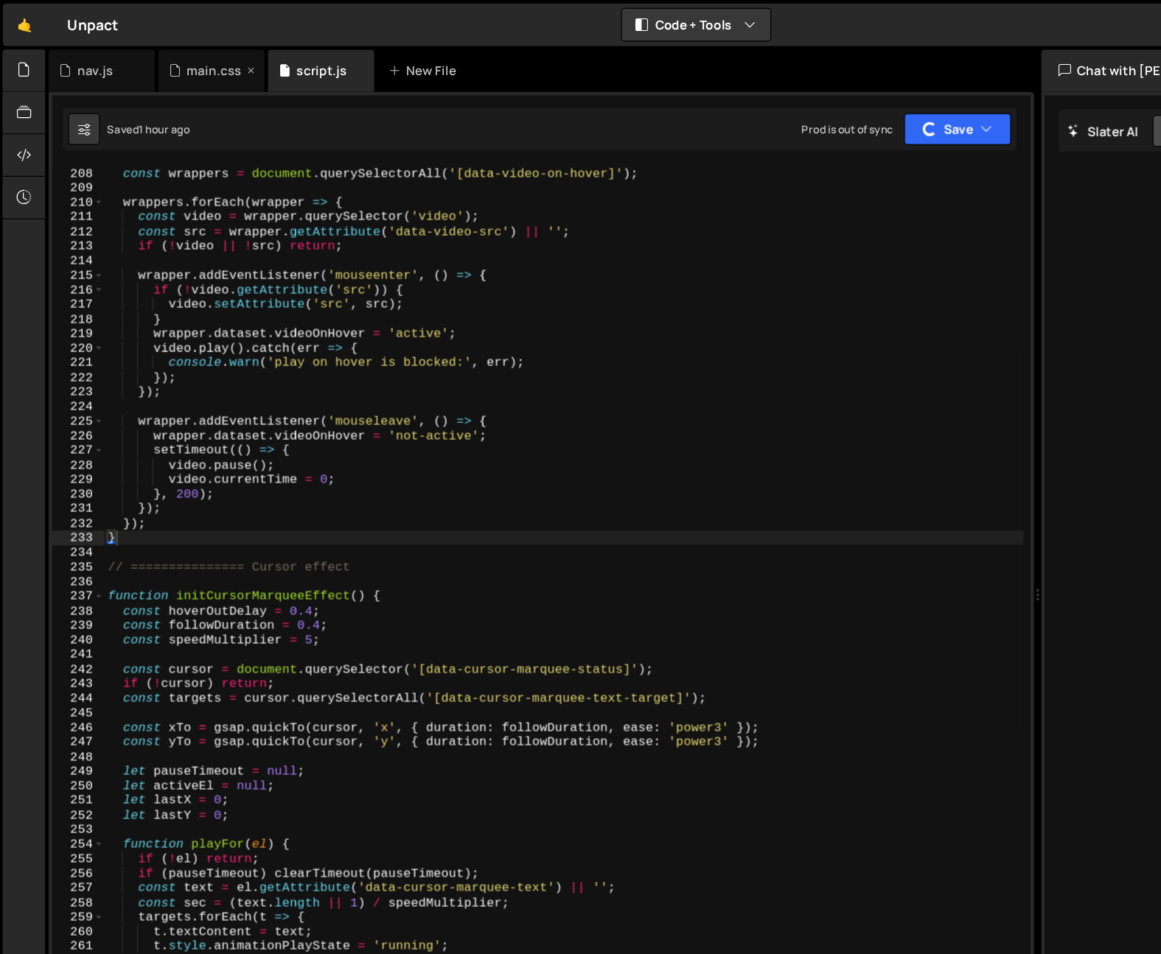
drag, startPoint x: 151, startPoint y: 53, endPoint x: 160, endPoint y: 56, distance: 9.3
click at [152, 53] on icon at bounding box center [147, 59] width 10 height 15
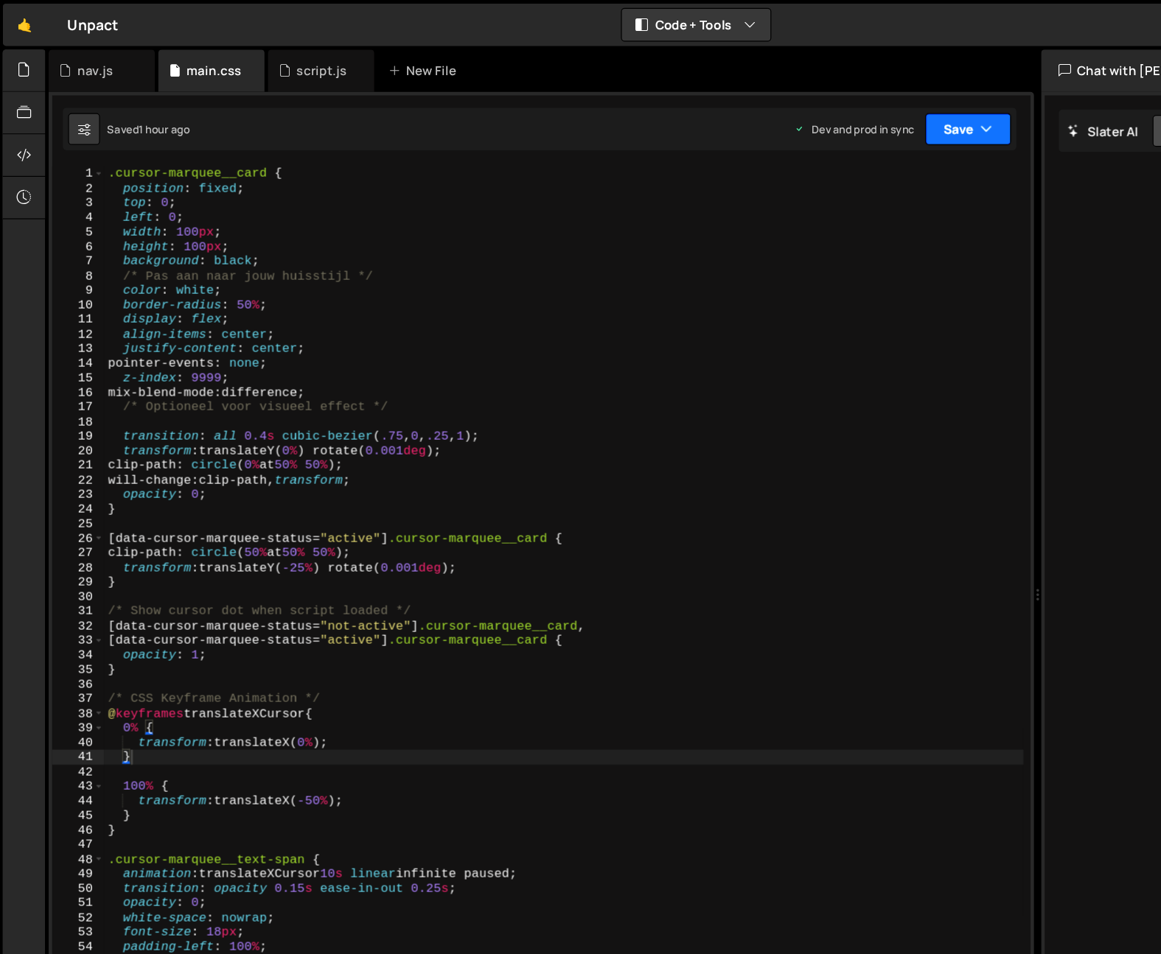
click at [809, 105] on button "Save" at bounding box center [807, 107] width 71 height 27
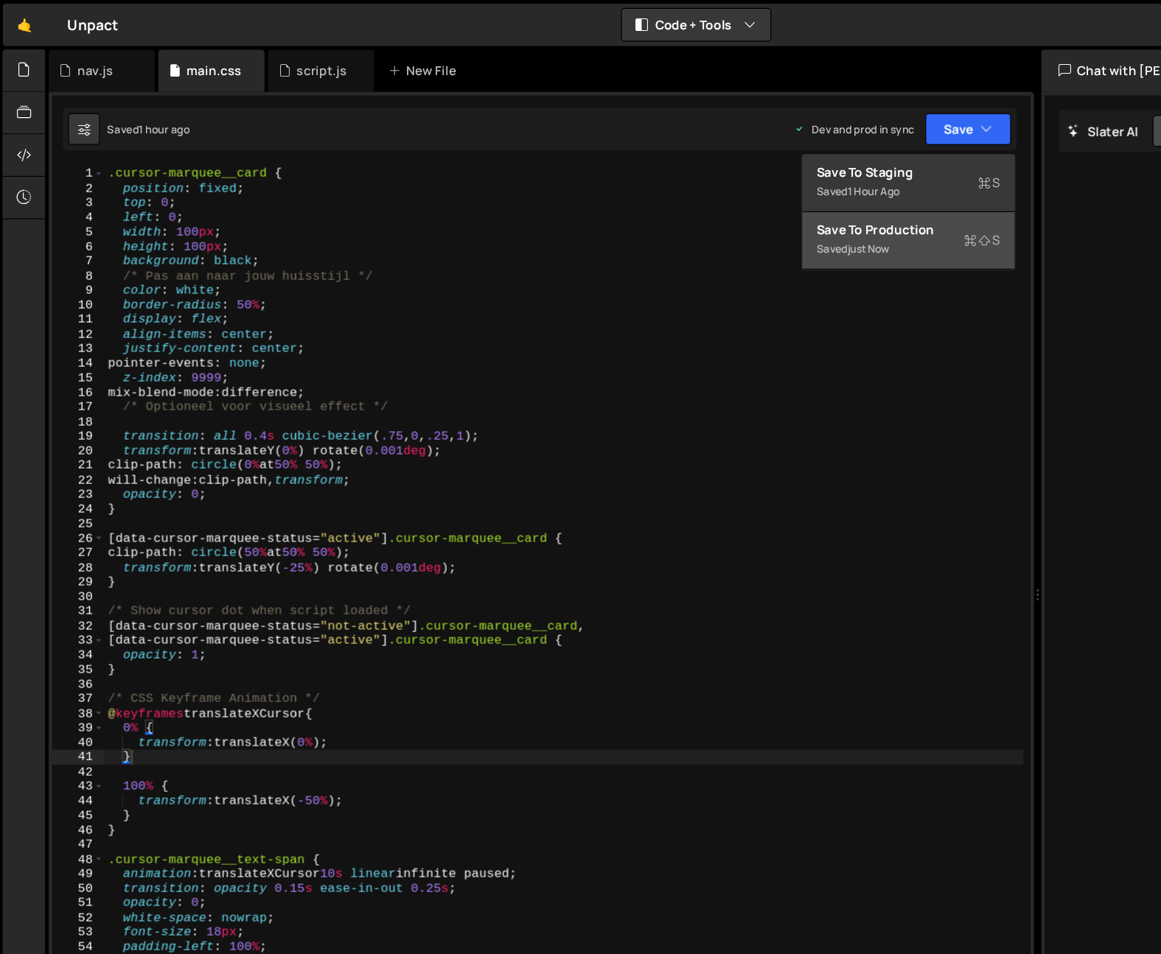
click at [777, 203] on div "Saved just now" at bounding box center [757, 208] width 153 height 18
